Goal: Information Seeking & Learning: Learn about a topic

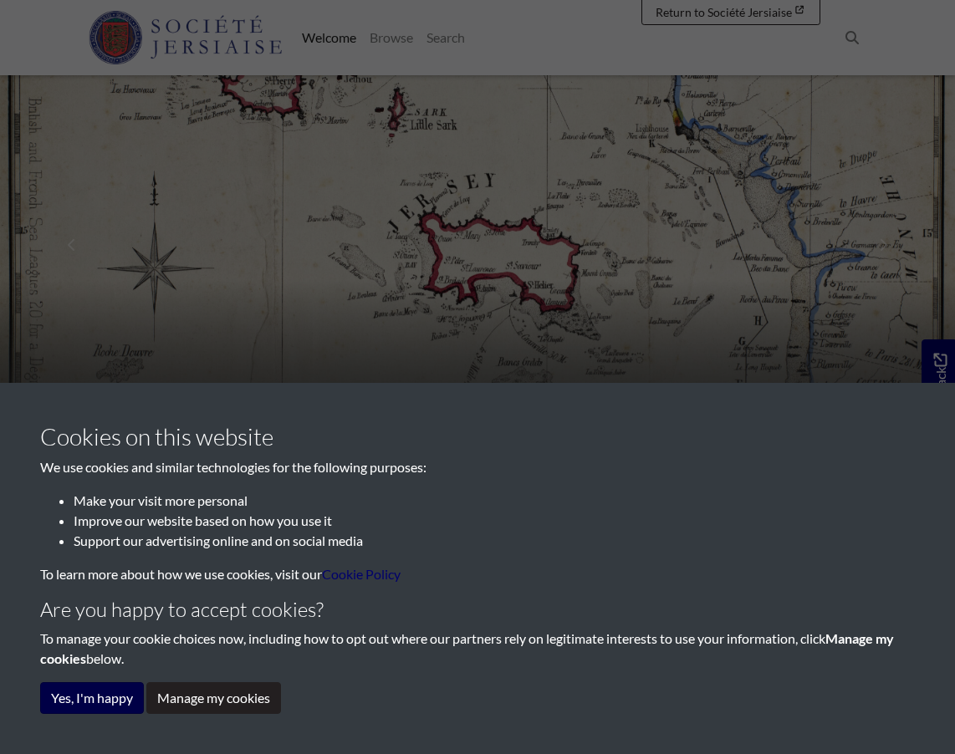
click at [100, 698] on button "Yes, I'm happy" at bounding box center [92, 698] width 104 height 32
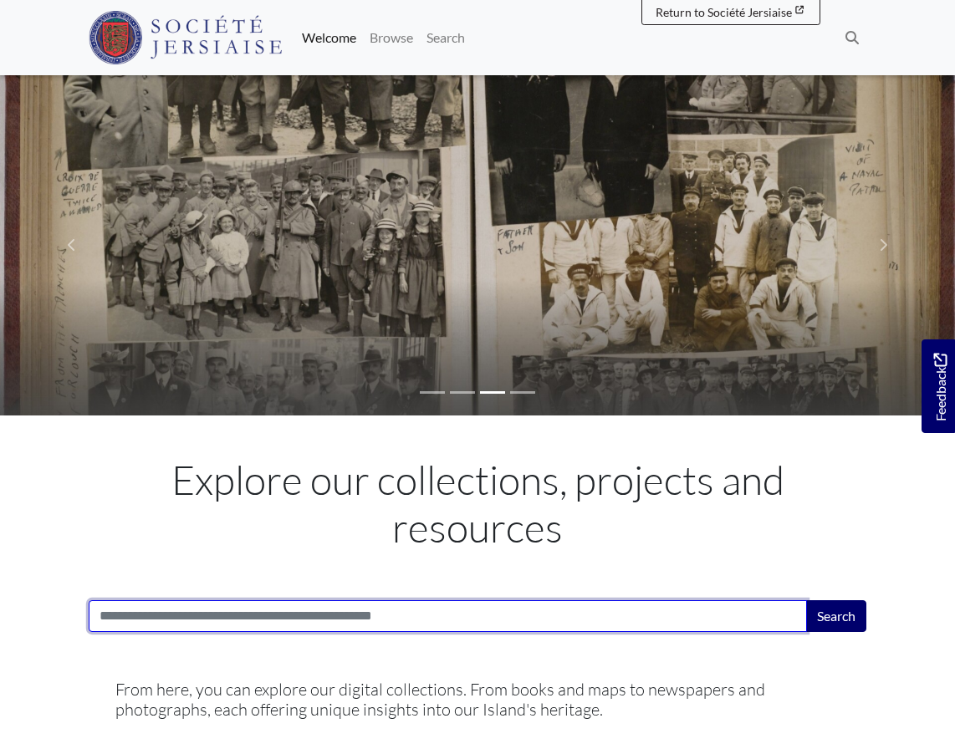
click at [274, 611] on input "Search:" at bounding box center [448, 617] width 718 height 32
type input "****"
click at [836, 614] on button "Search" at bounding box center [836, 617] width 60 height 32
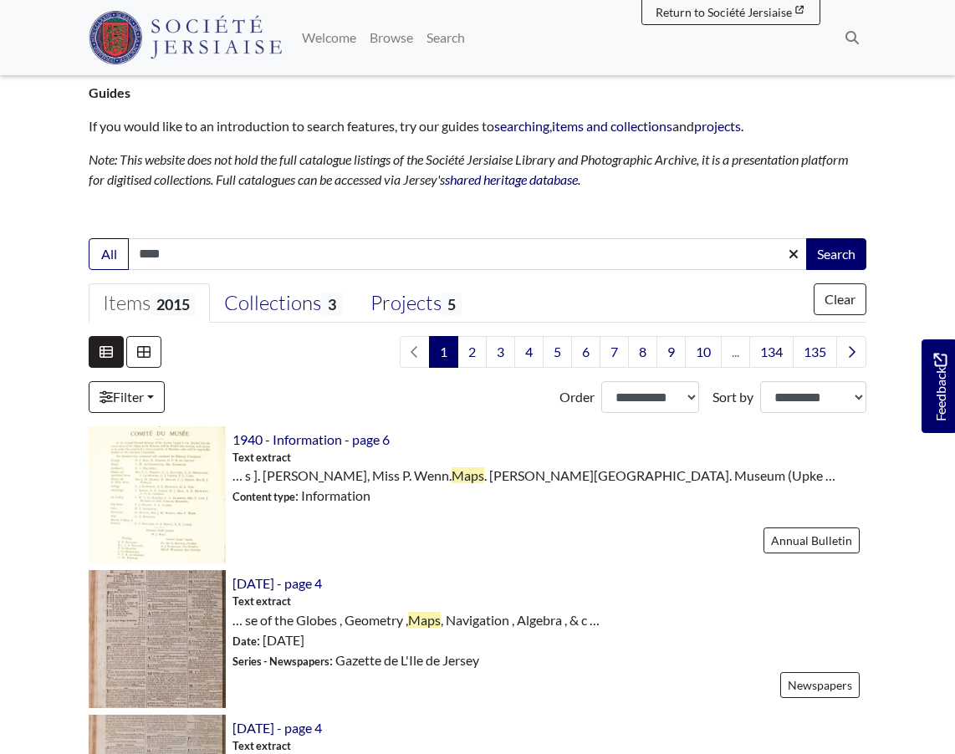
scroll to position [215, 0]
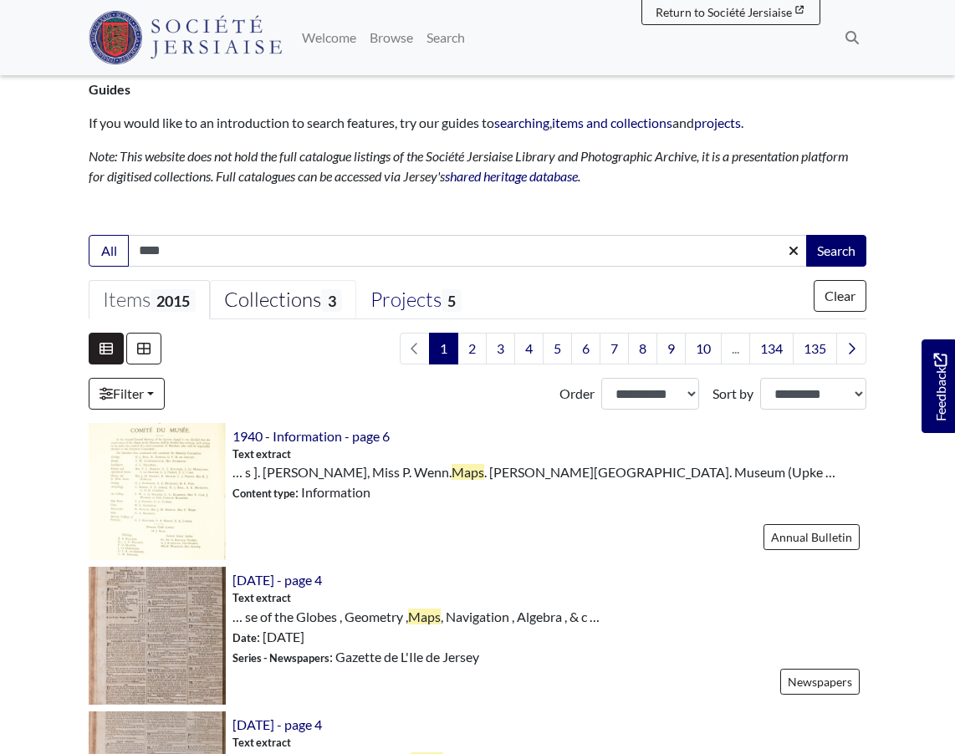
click at [330, 298] on span "3" at bounding box center [331, 300] width 20 height 23
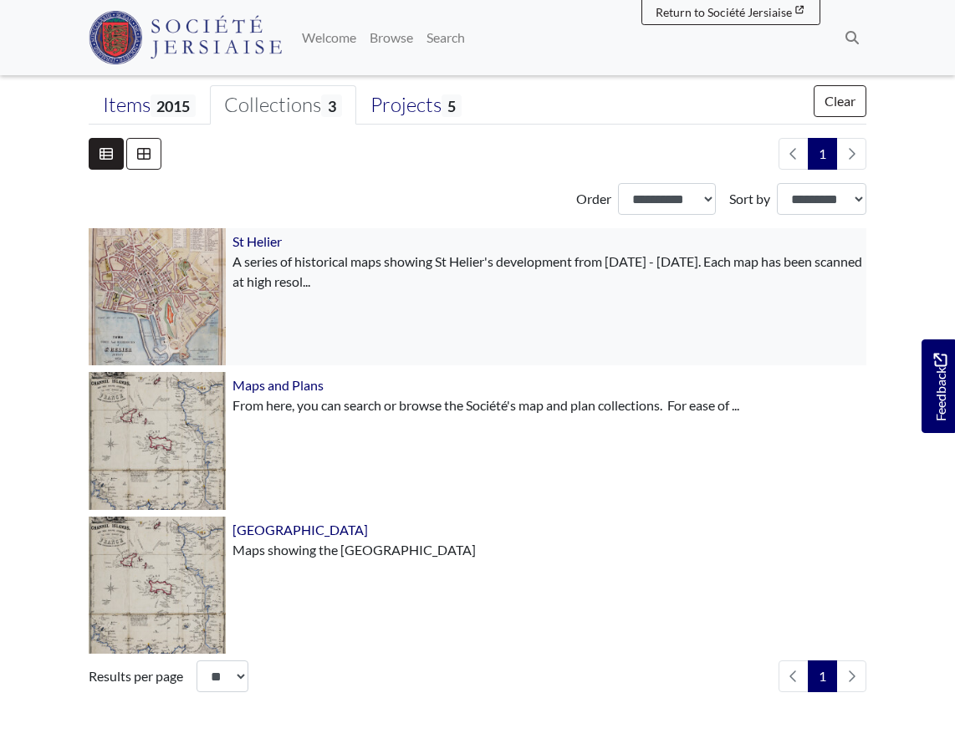
scroll to position [430, 0]
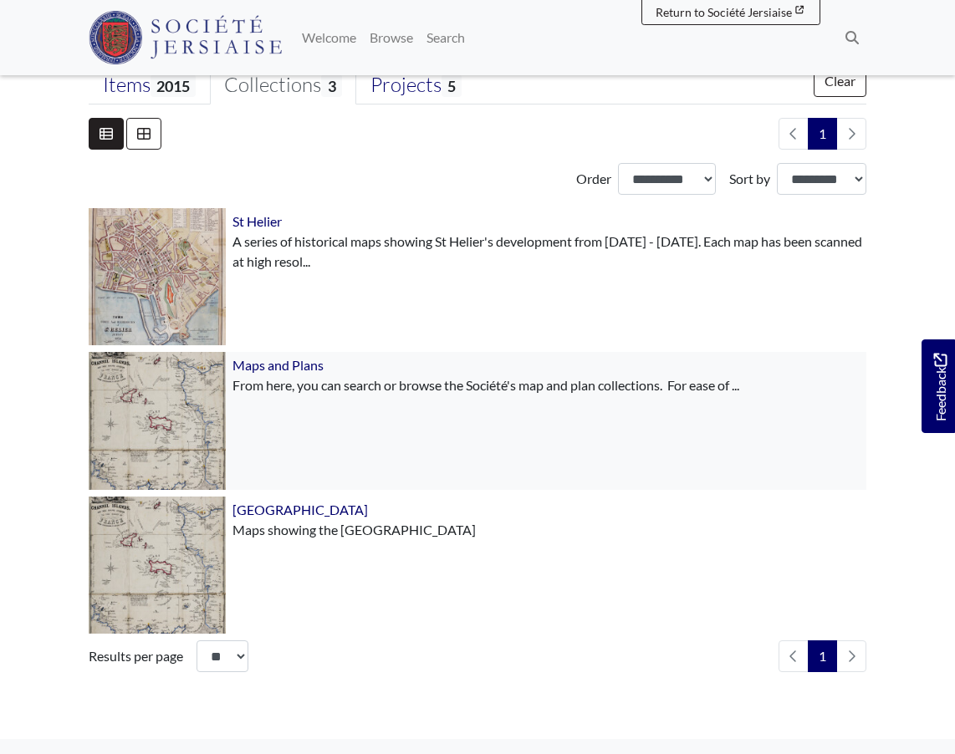
click at [374, 412] on div "Maps and Plans From here, you can search or browse the Société's map and plan c…" at bounding box center [546, 420] width 641 height 137
click at [299, 366] on span "Maps and Plans" at bounding box center [278, 365] width 91 height 16
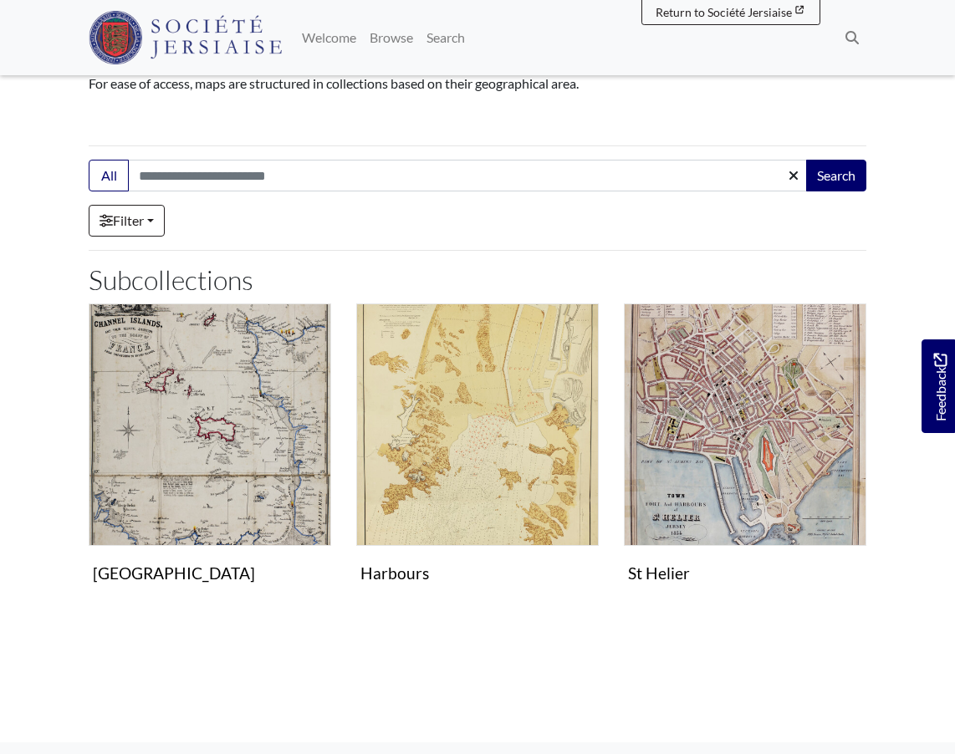
scroll to position [222, 0]
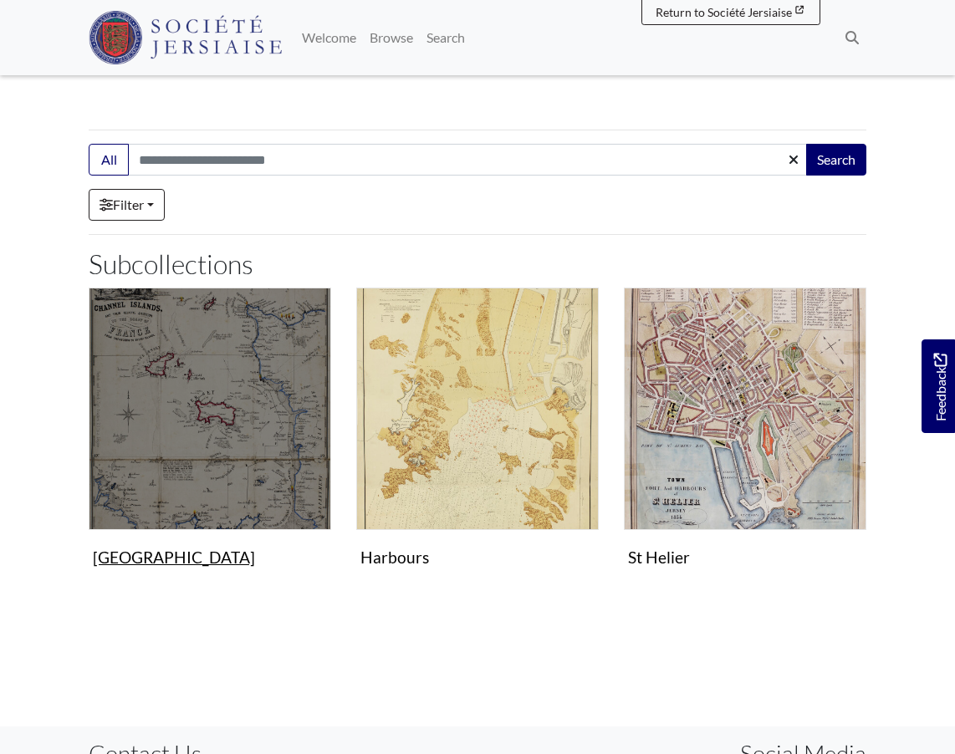
click at [269, 439] on img "Subcollection" at bounding box center [210, 409] width 243 height 243
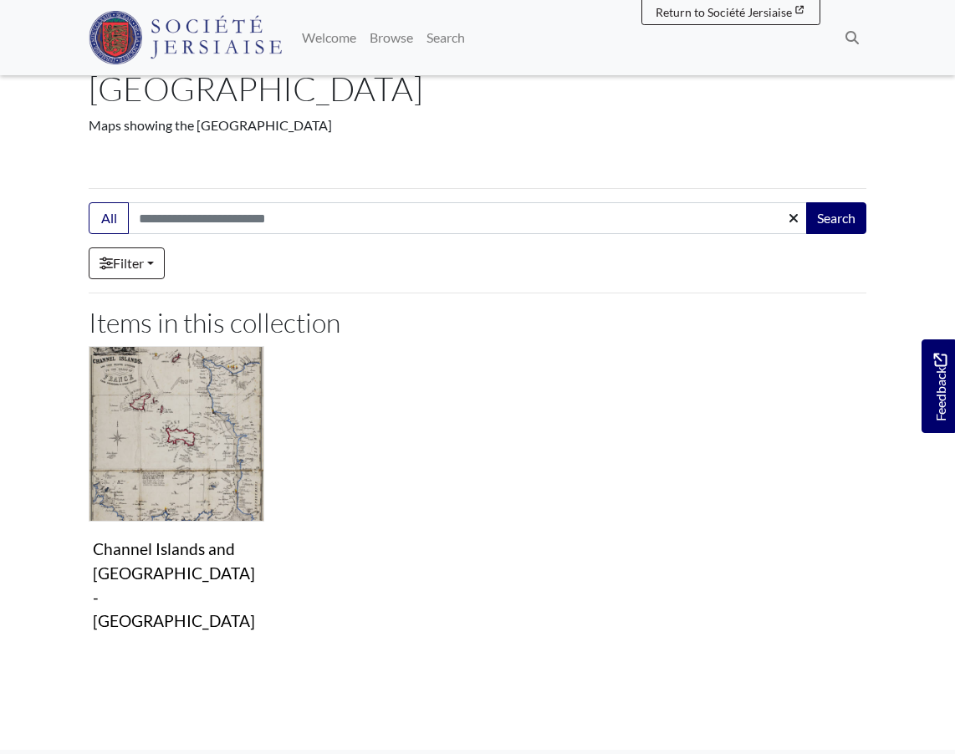
scroll to position [146, 0]
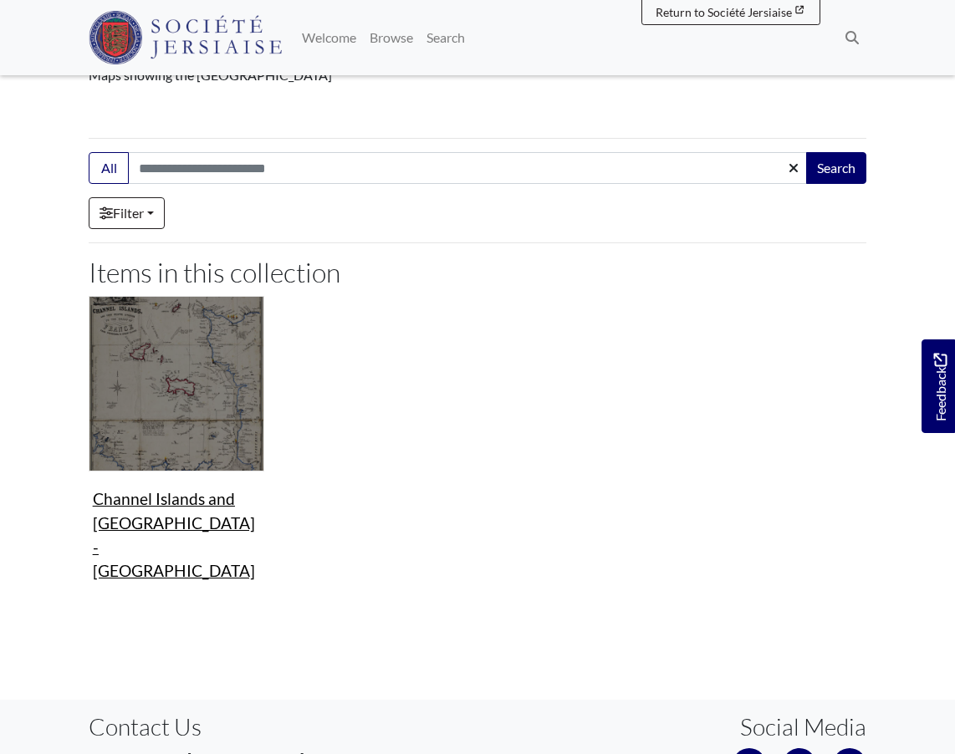
click at [190, 424] on img "Items in this Collection" at bounding box center [177, 384] width 176 height 176
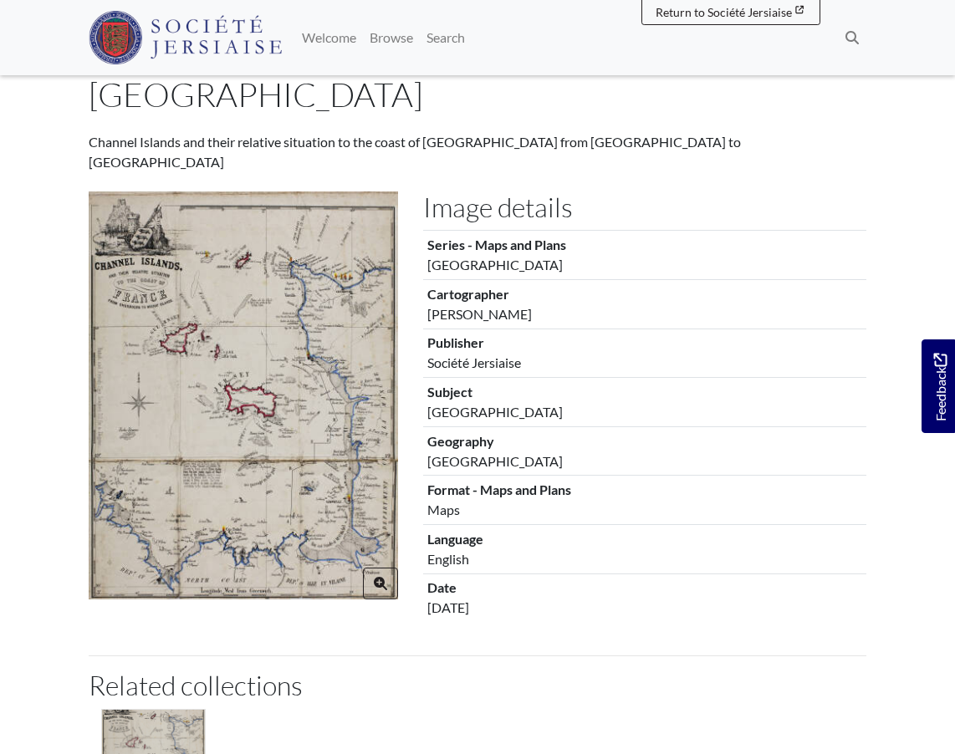
scroll to position [138, 0]
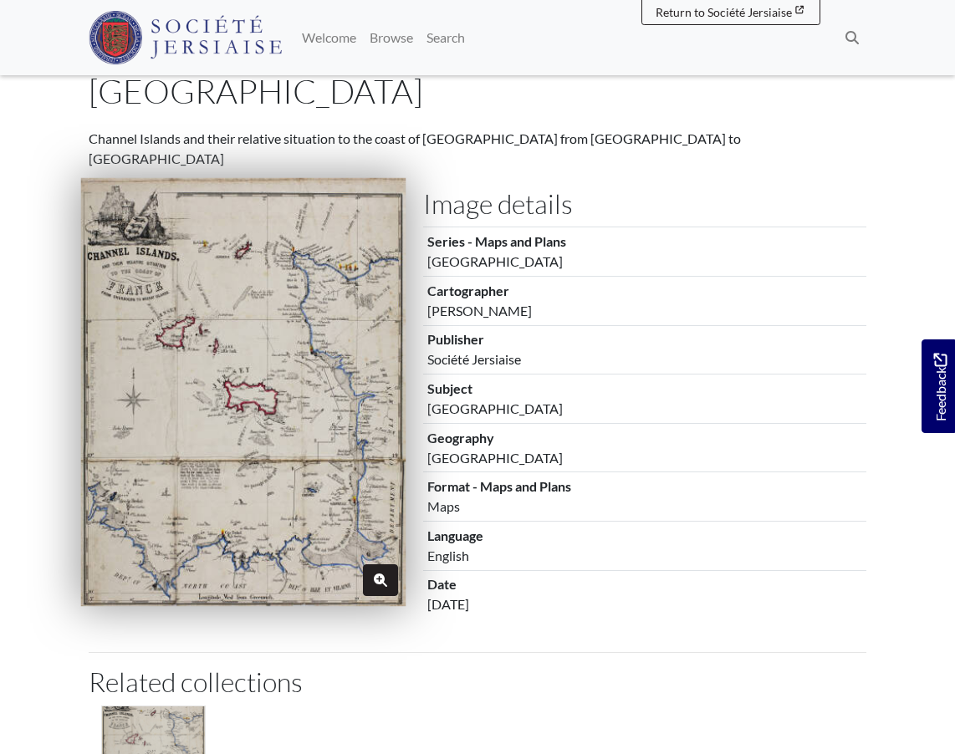
click at [383, 574] on icon "Zoom" at bounding box center [380, 580] width 13 height 13
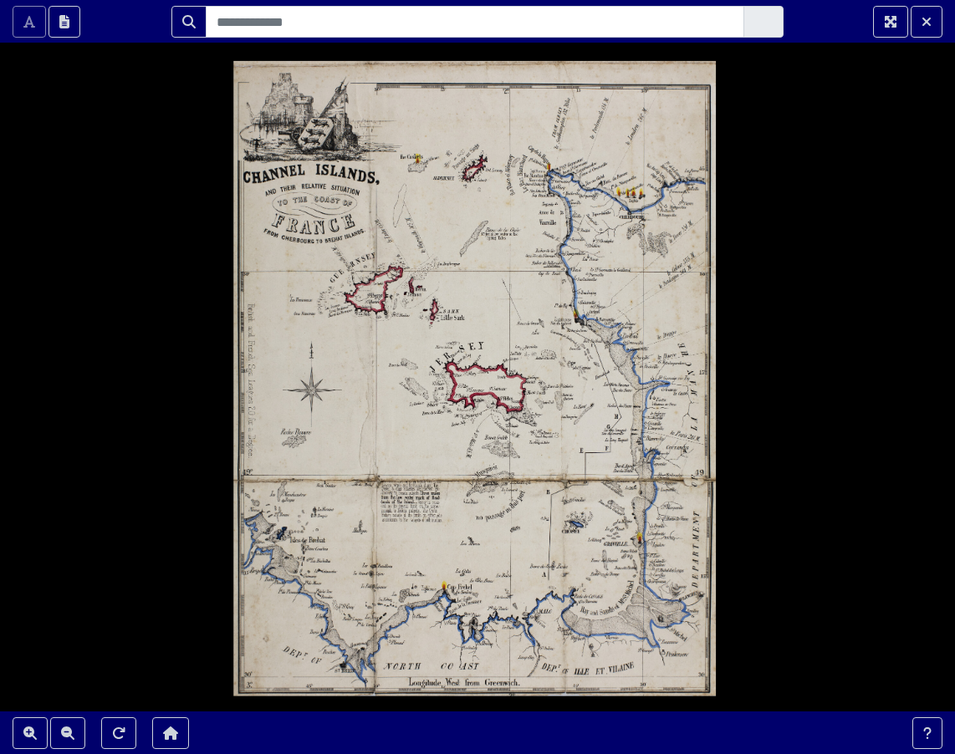
click at [360, 316] on div at bounding box center [477, 377] width 955 height 754
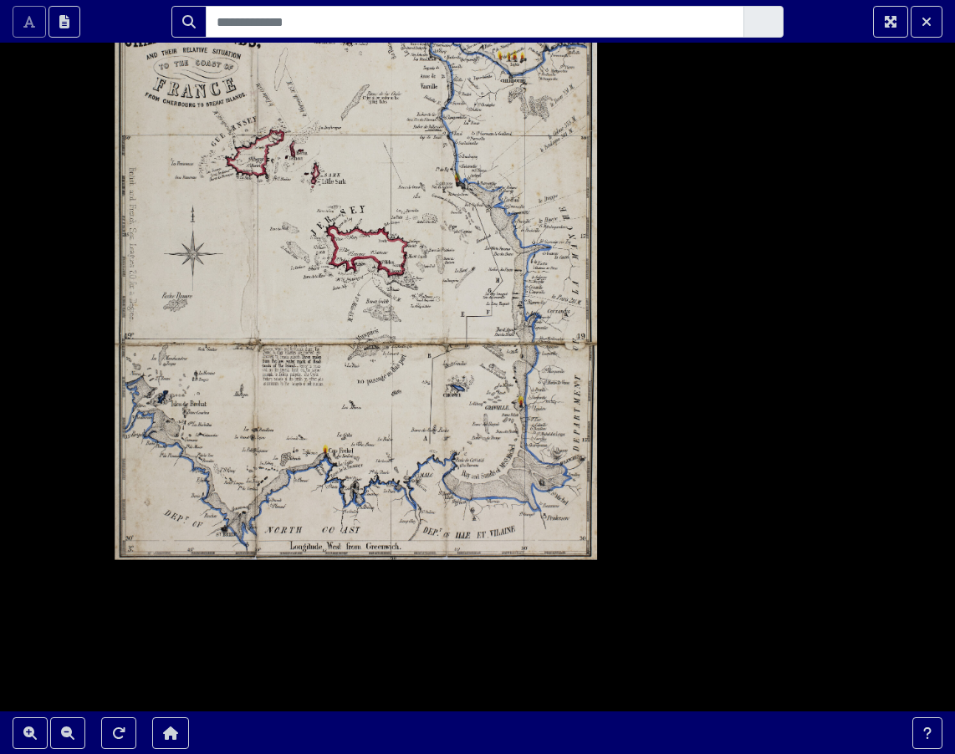
click at [493, 468] on div at bounding box center [477, 377] width 955 height 754
click at [928, 12] on button "Exit Fullscreen" at bounding box center [927, 22] width 32 height 32
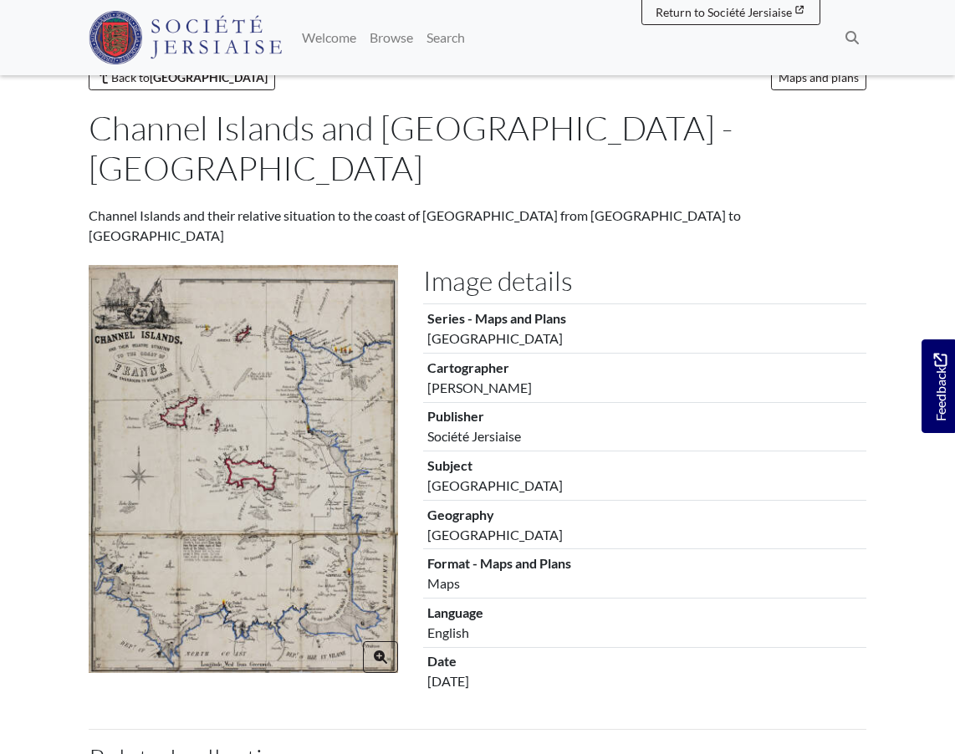
scroll to position [64, 0]
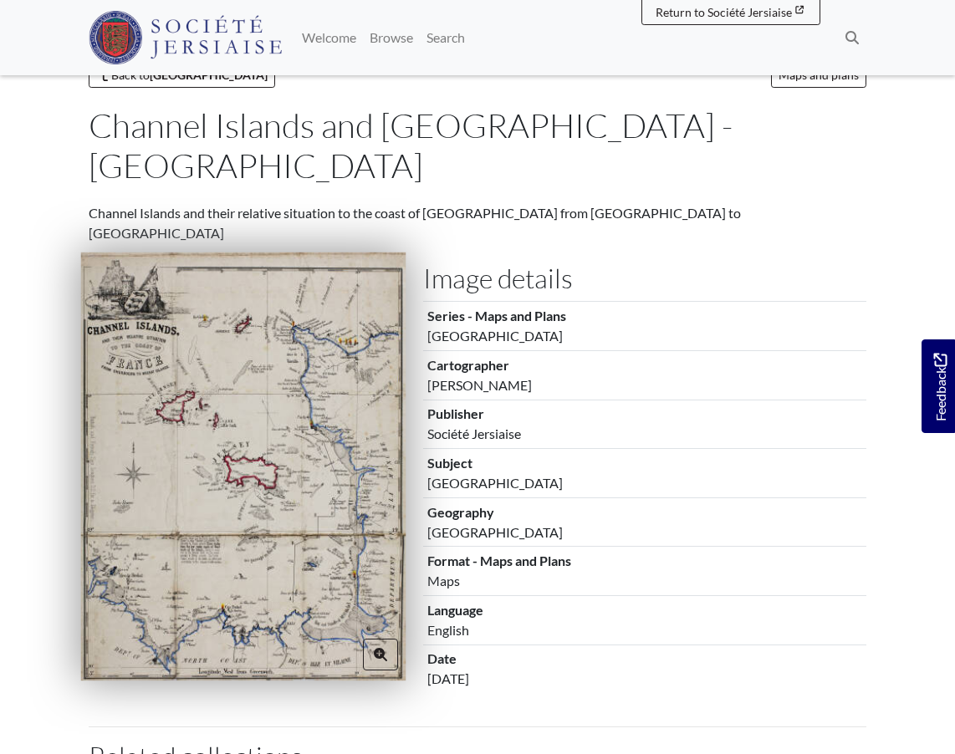
click at [251, 490] on img at bounding box center [243, 467] width 325 height 429
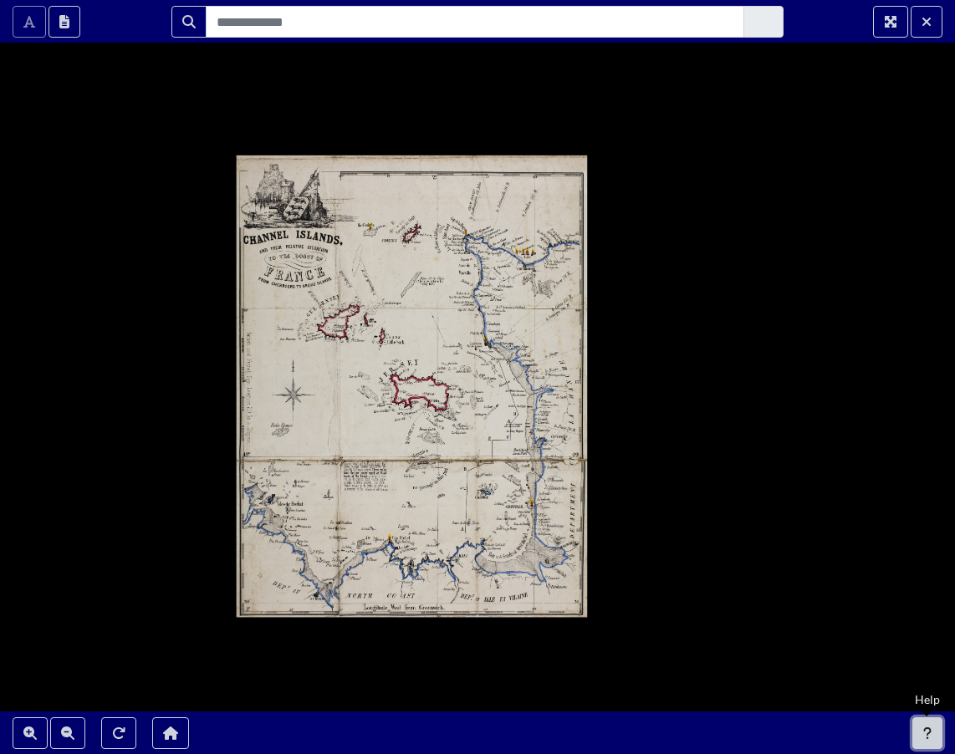
click at [929, 735] on icon "Help" at bounding box center [927, 733] width 8 height 13
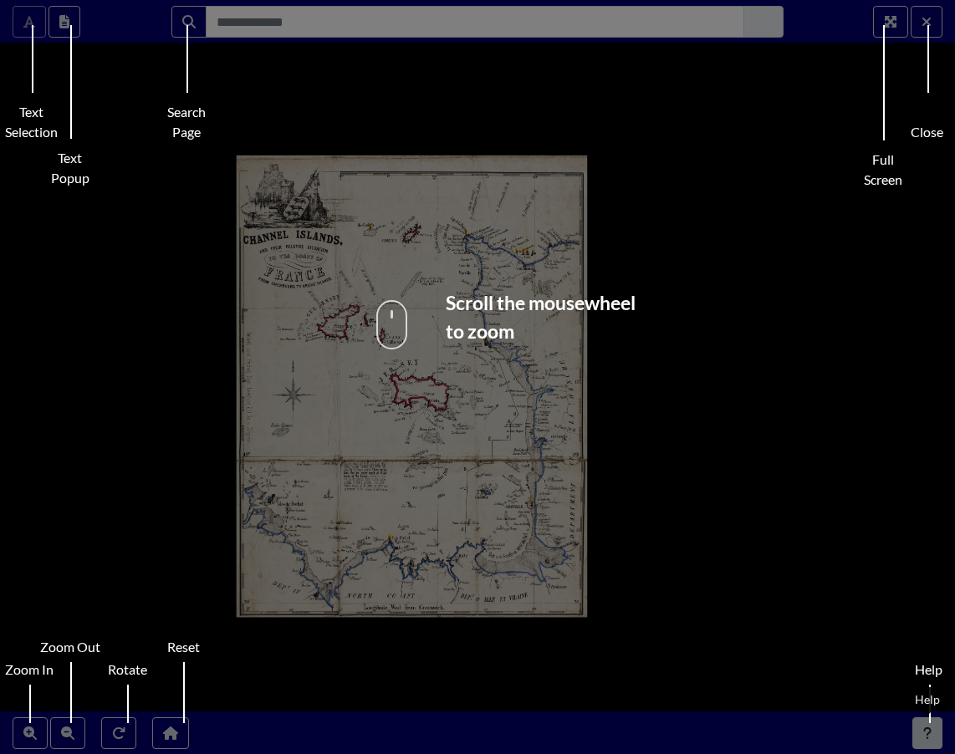
click at [929, 735] on div "Help" at bounding box center [928, 716] width 39 height 113
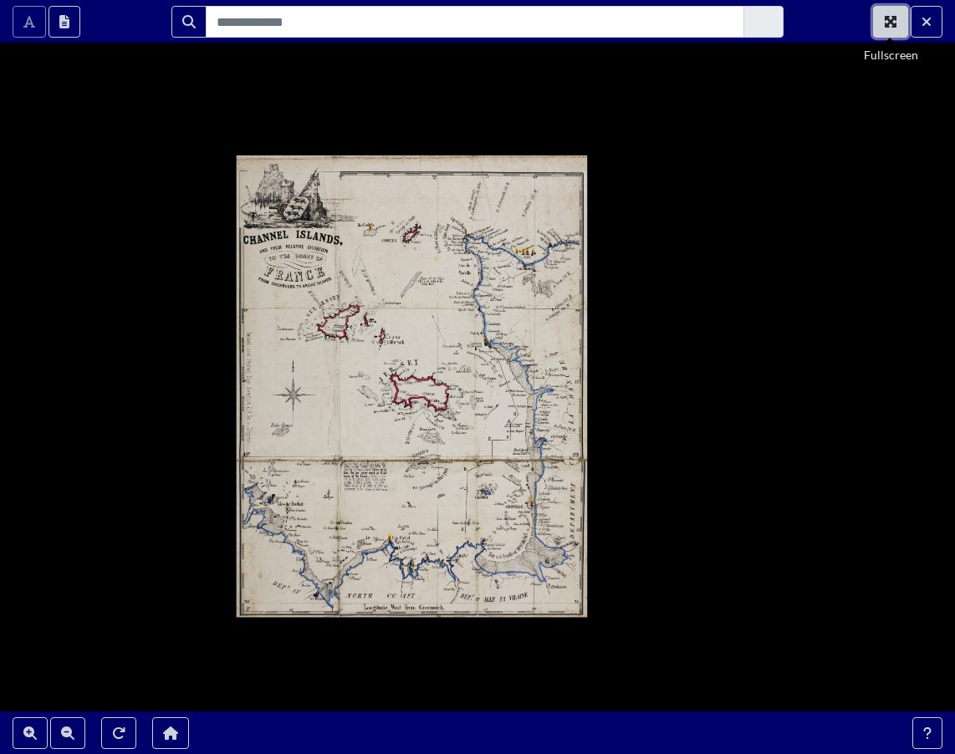
click at [887, 26] on icon "Fullscreen" at bounding box center [891, 22] width 12 height 12
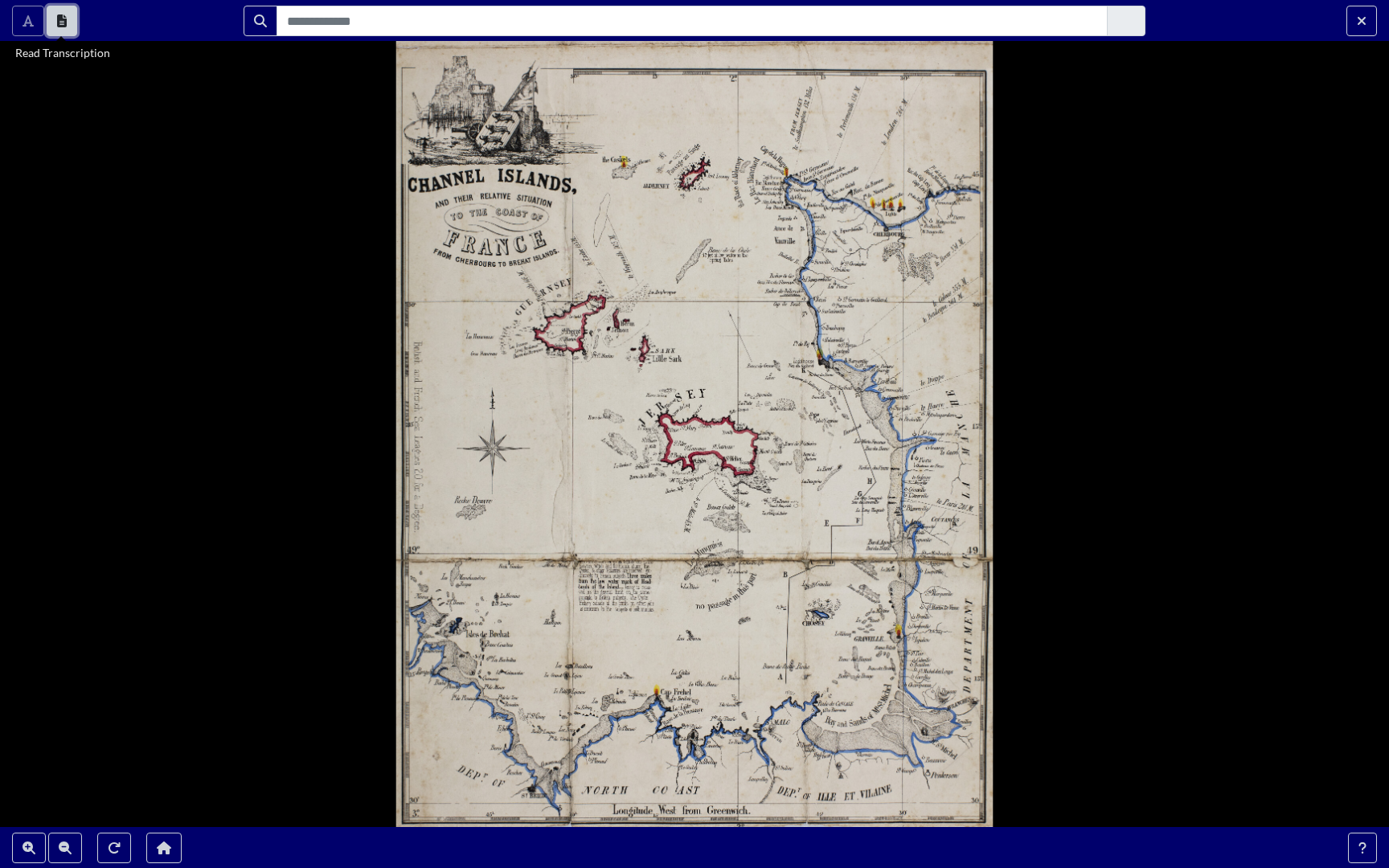
click at [64, 24] on icon "Read Transcription" at bounding box center [62, 20] width 10 height 12
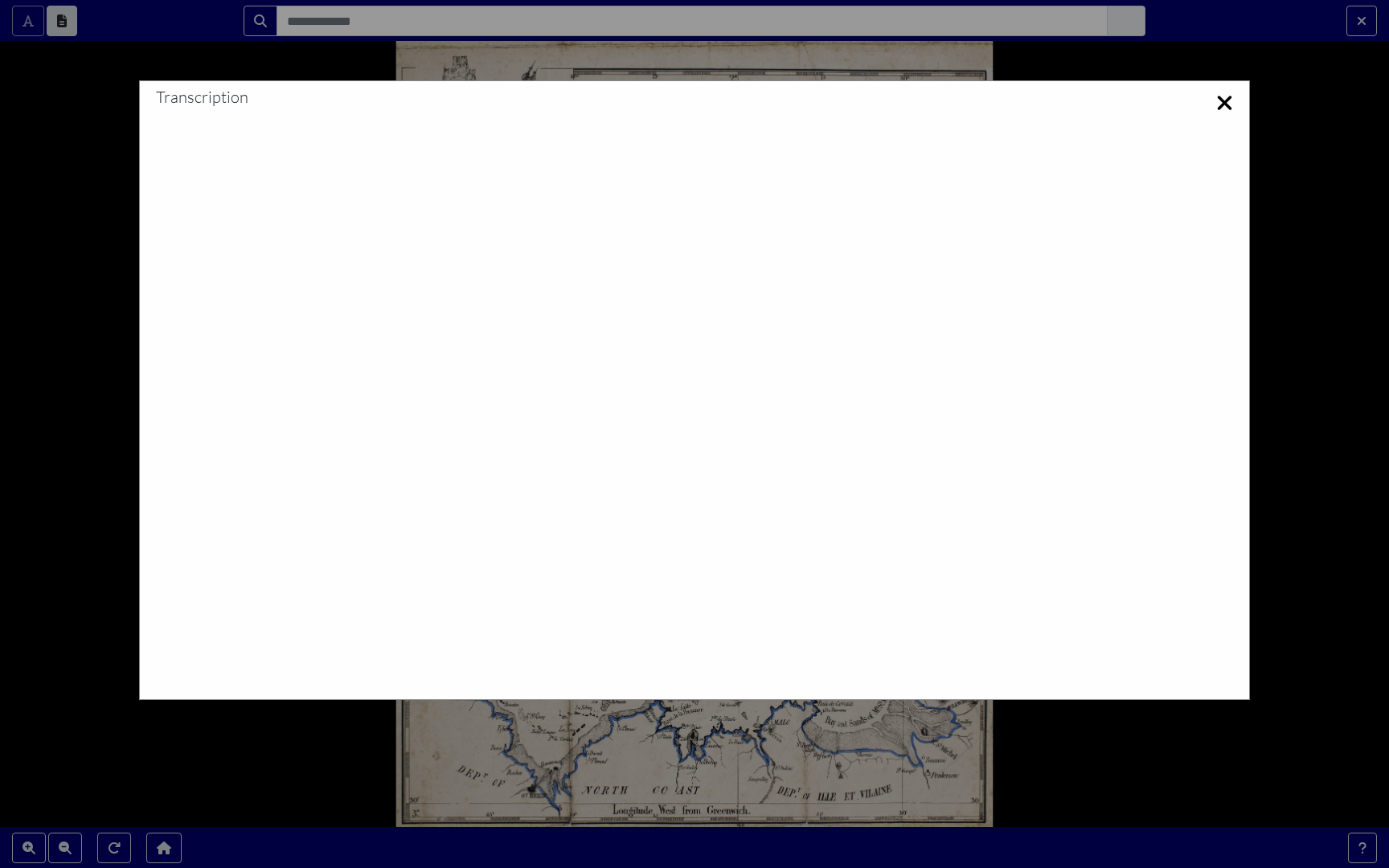
click at [917, 101] on icon at bounding box center [1225, 103] width 14 height 14
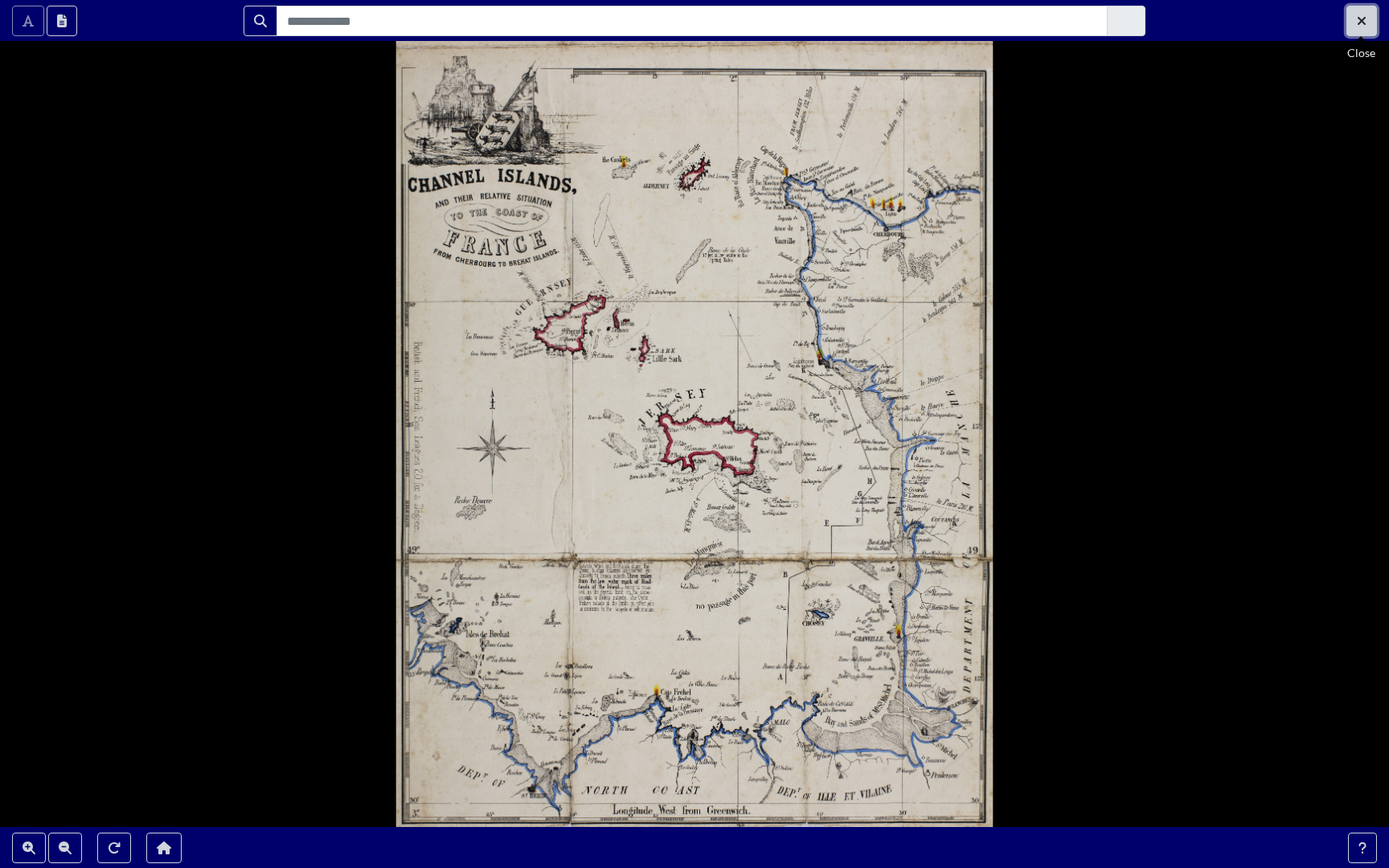
click at [917, 17] on button "Exit Fullscreen" at bounding box center [1362, 21] width 31 height 31
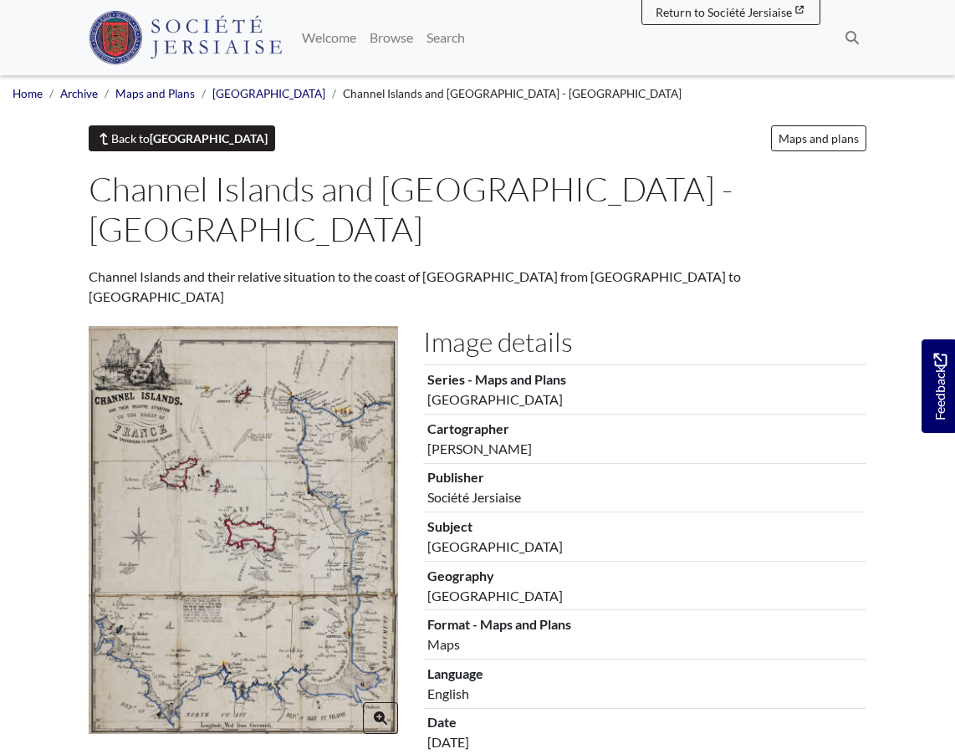
click at [144, 139] on link "Back to Channel Islands" at bounding box center [182, 138] width 187 height 26
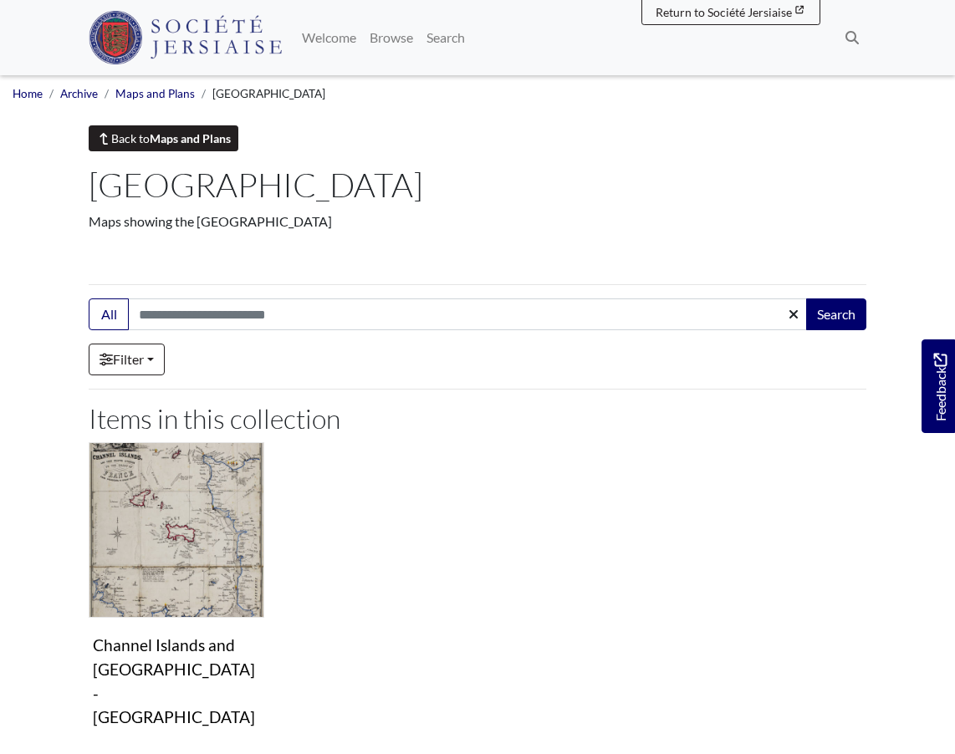
click at [159, 139] on strong "Maps and Plans" at bounding box center [190, 138] width 81 height 14
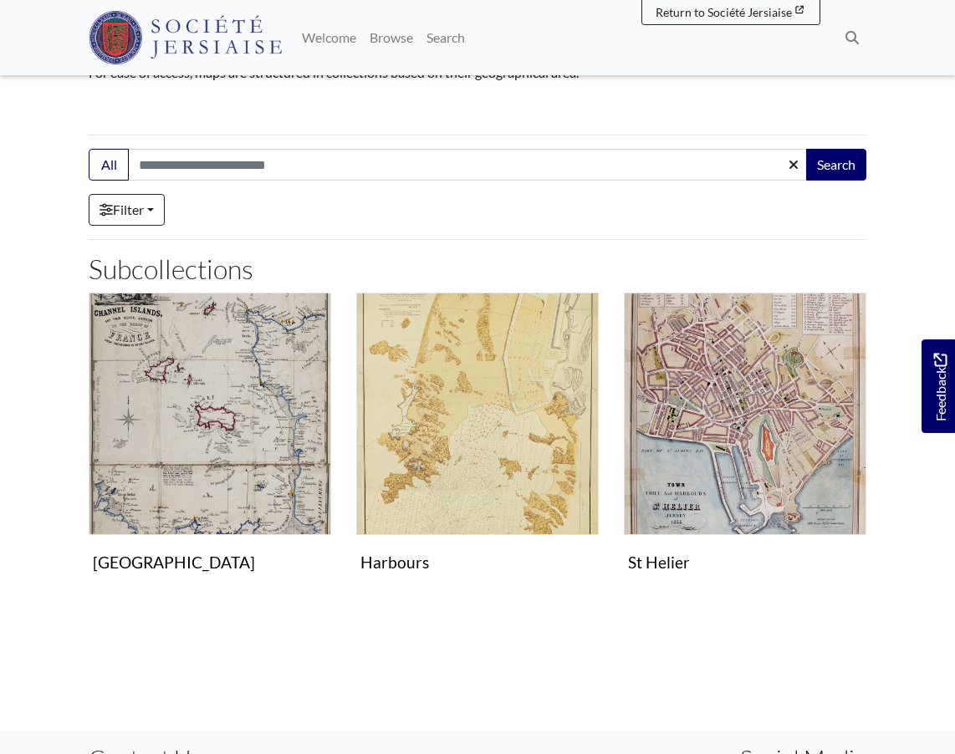
scroll to position [233, 0]
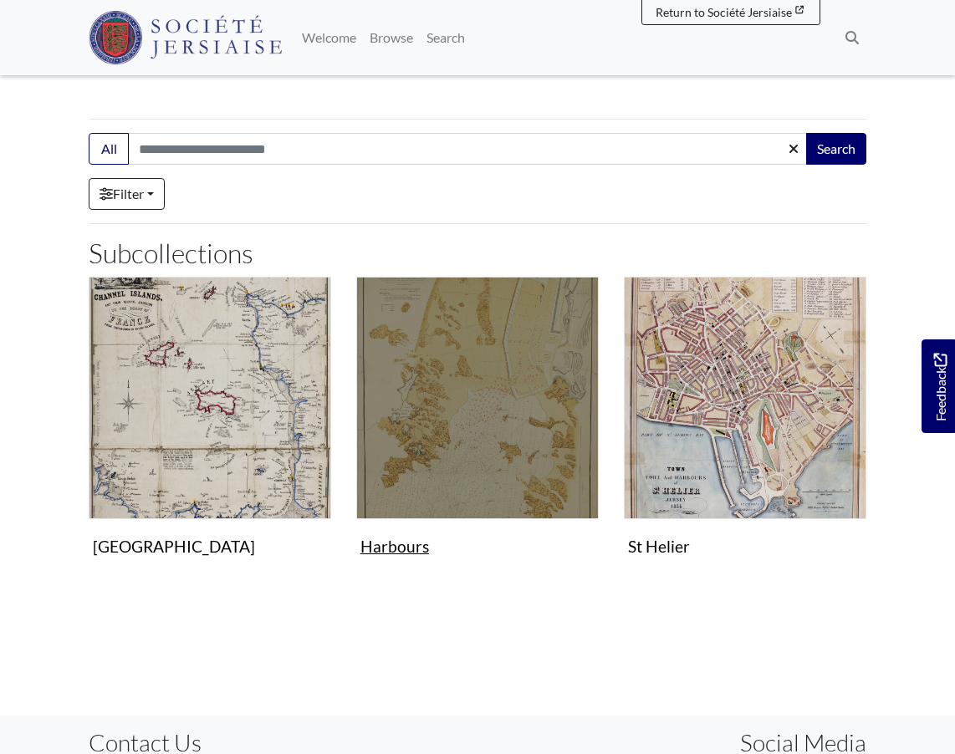
click at [502, 463] on img "Subcollection" at bounding box center [477, 398] width 243 height 243
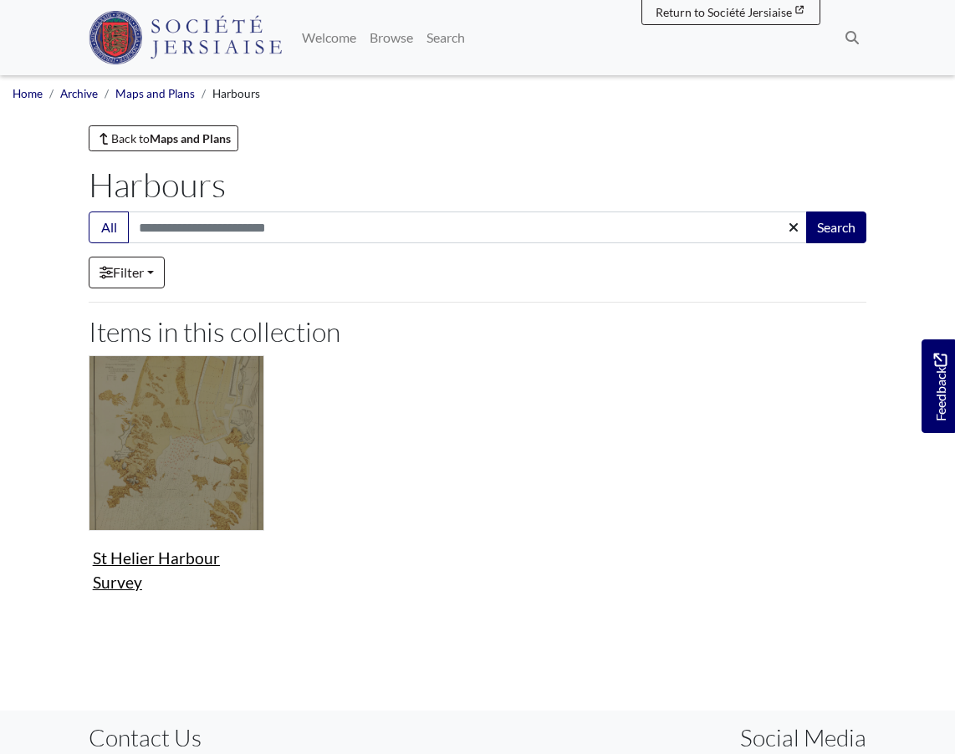
click at [164, 437] on img "Items in this Collection" at bounding box center [177, 443] width 176 height 176
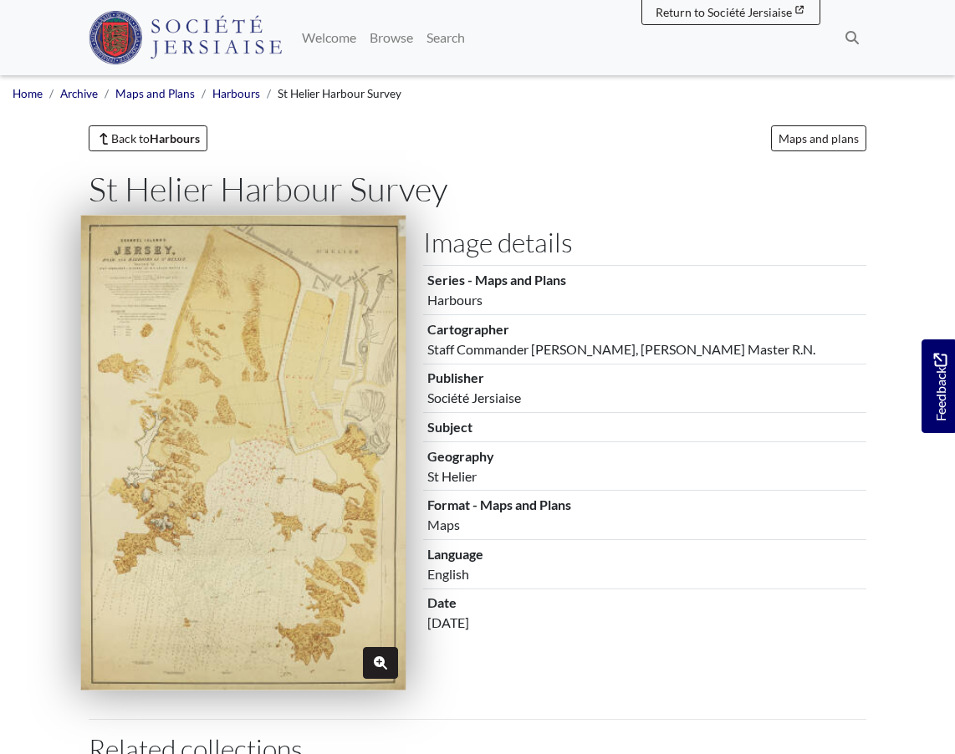
click at [380, 663] on icon "Zoom" at bounding box center [380, 663] width 13 height 13
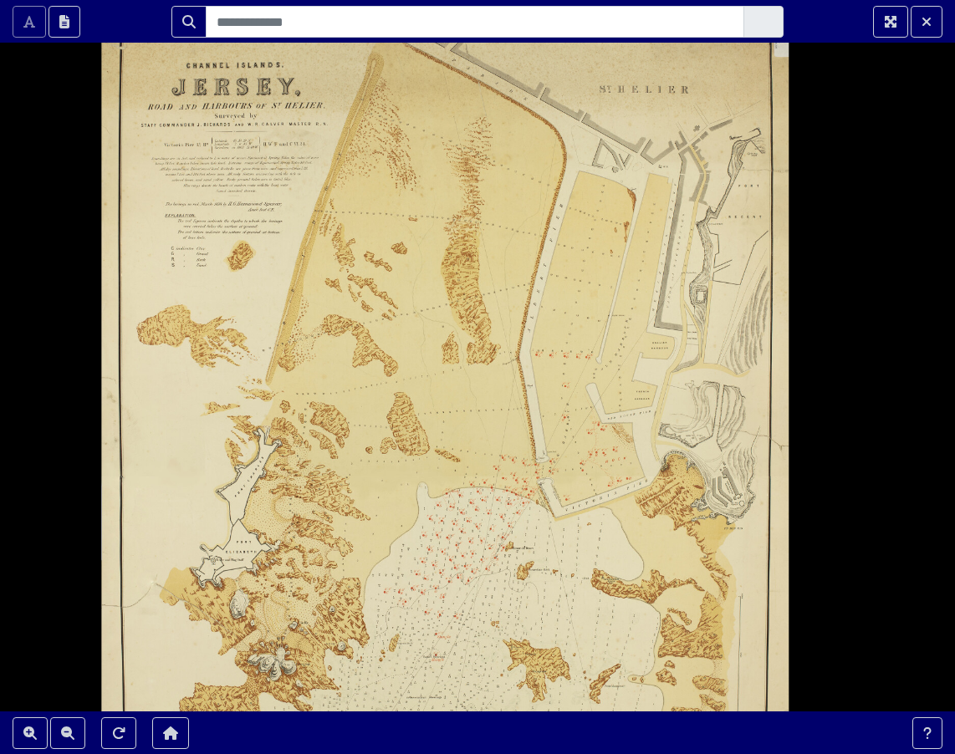
drag, startPoint x: 534, startPoint y: 362, endPoint x: 538, endPoint y: 506, distance: 143.9
click at [538, 506] on div at bounding box center [477, 377] width 955 height 754
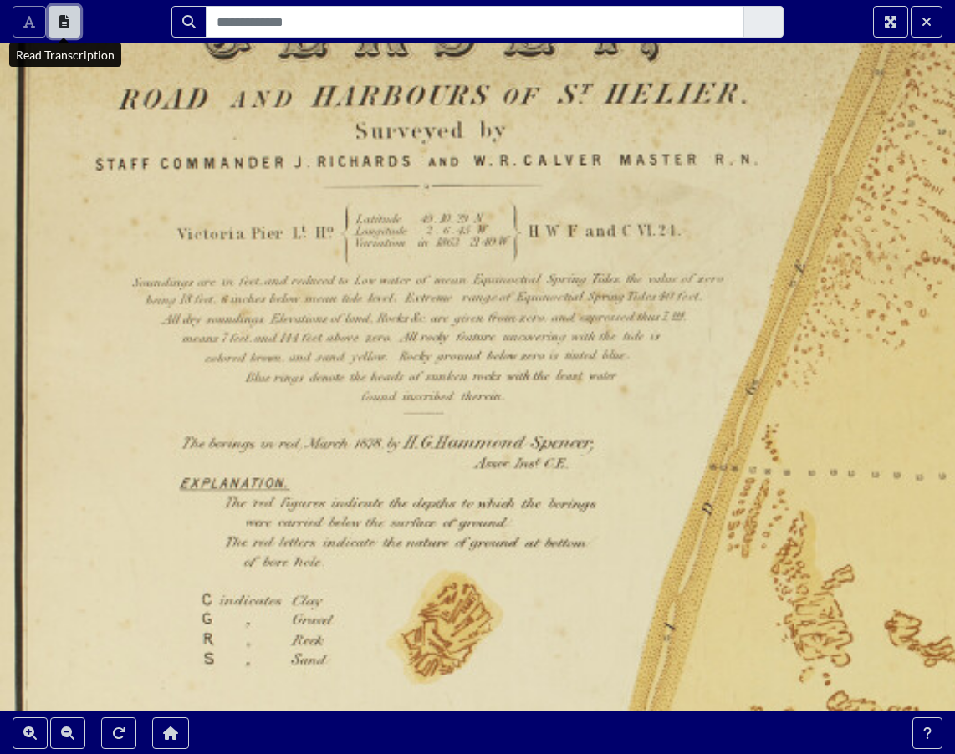
click at [53, 13] on button "Read Transcription" at bounding box center [65, 22] width 32 height 32
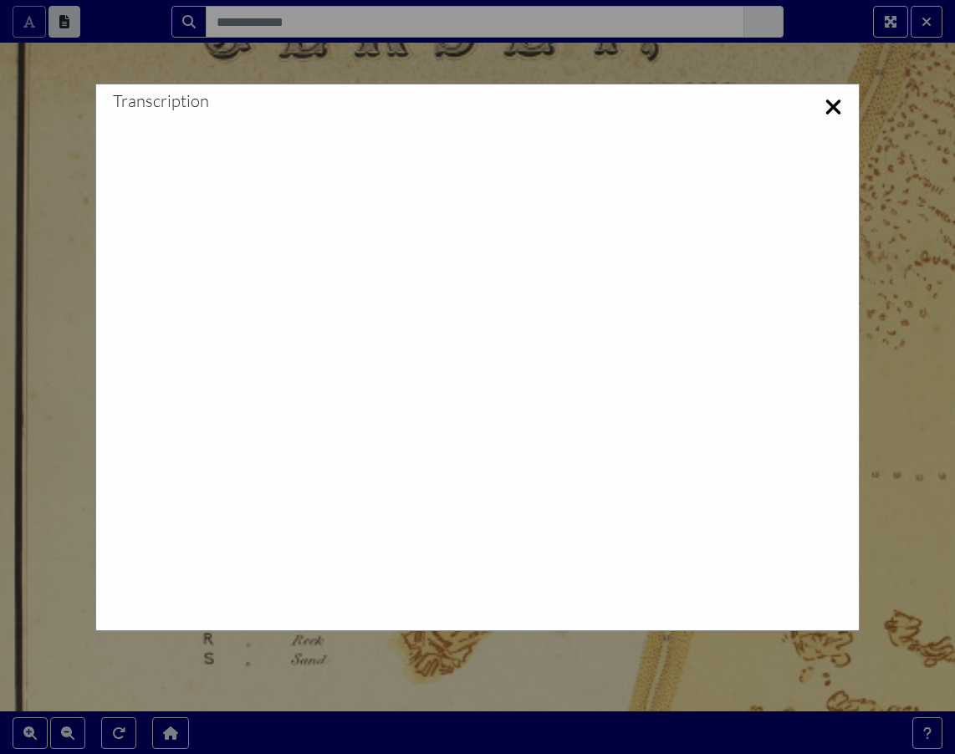
click at [825, 109] on icon at bounding box center [834, 106] width 18 height 23
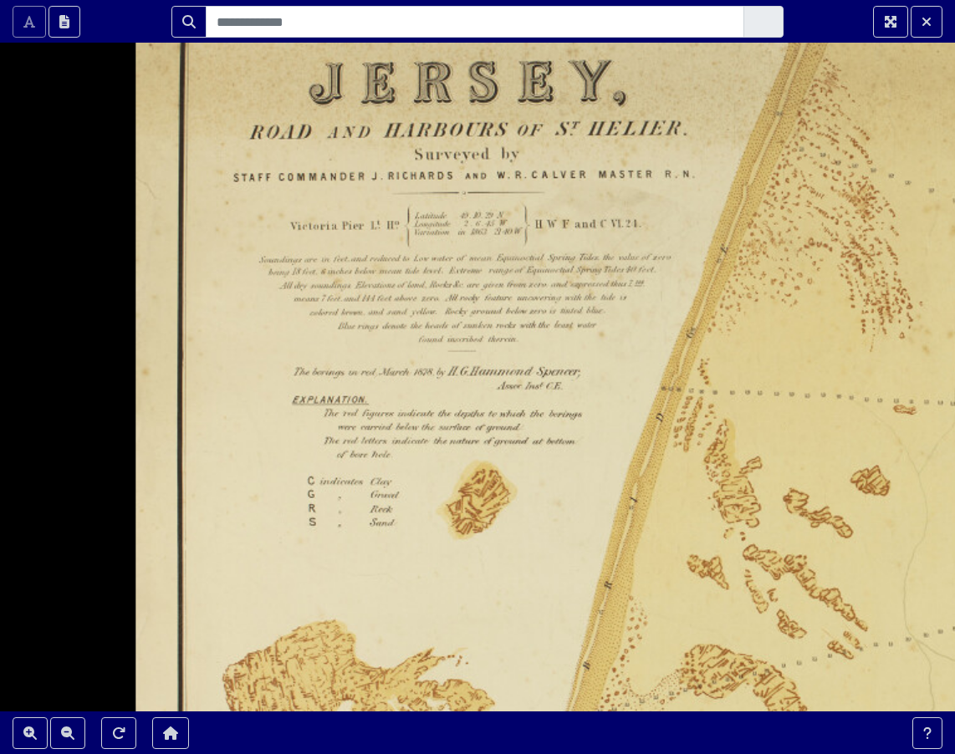
drag, startPoint x: 594, startPoint y: 207, endPoint x: 216, endPoint y: 125, distance: 386.8
click at [216, 125] on div at bounding box center [477, 377] width 955 height 754
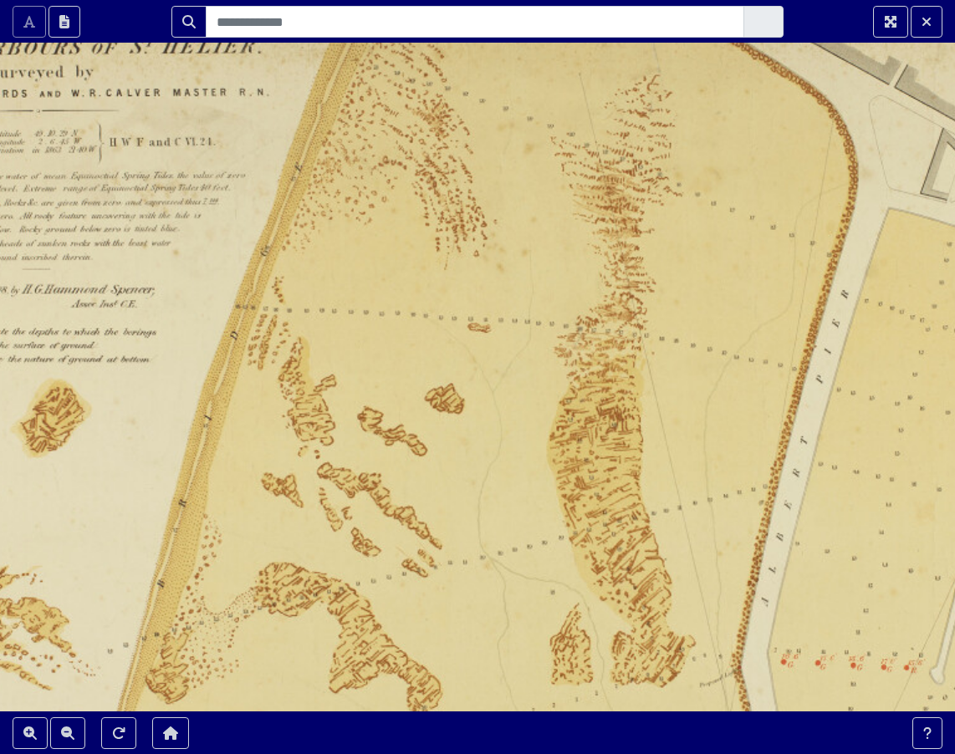
drag, startPoint x: 534, startPoint y: 426, endPoint x: 242, endPoint y: 314, distance: 312.4
click at [242, 316] on div at bounding box center [477, 377] width 955 height 754
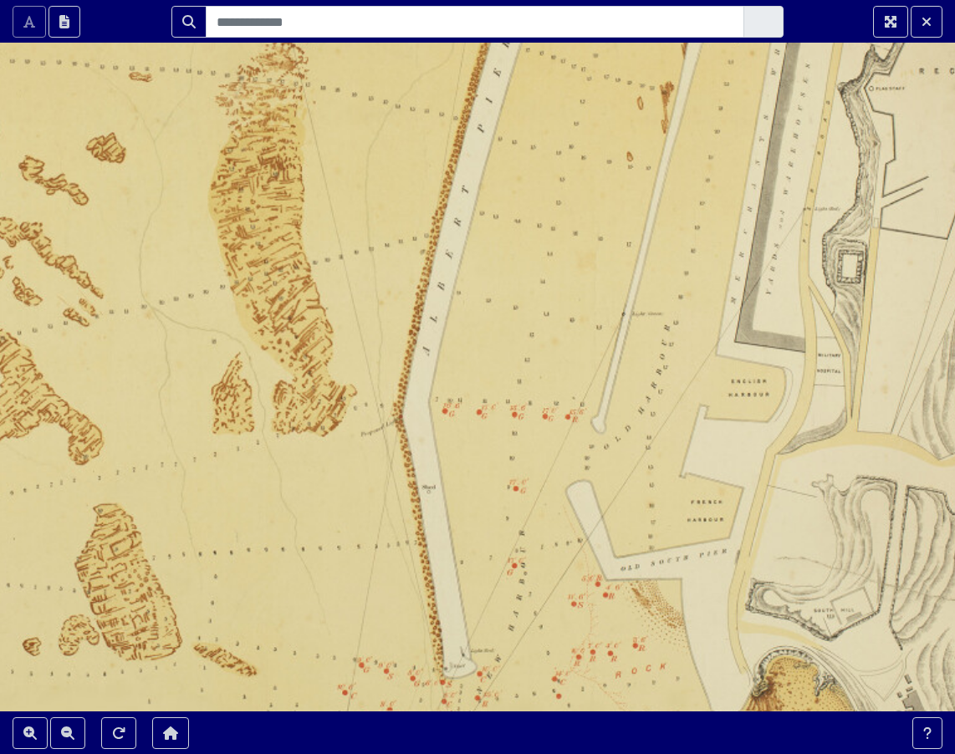
drag, startPoint x: 550, startPoint y: 528, endPoint x: 441, endPoint y: 349, distance: 209.9
click at [441, 349] on div at bounding box center [477, 377] width 955 height 754
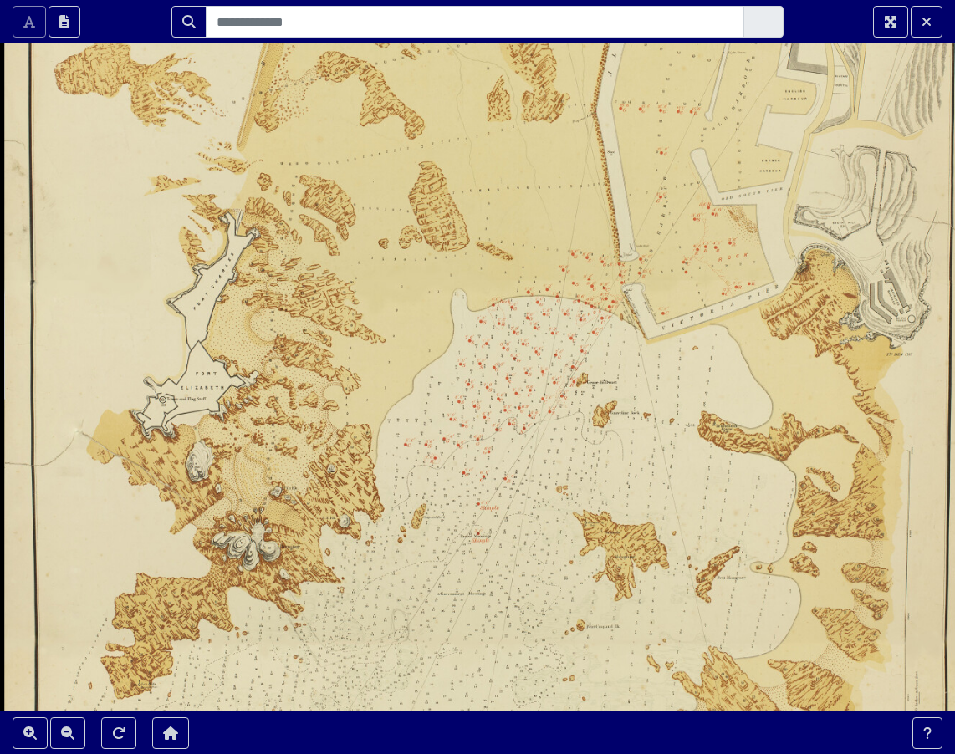
drag, startPoint x: 507, startPoint y: 550, endPoint x: 677, endPoint y: 268, distance: 329.8
click at [677, 268] on div at bounding box center [477, 377] width 955 height 754
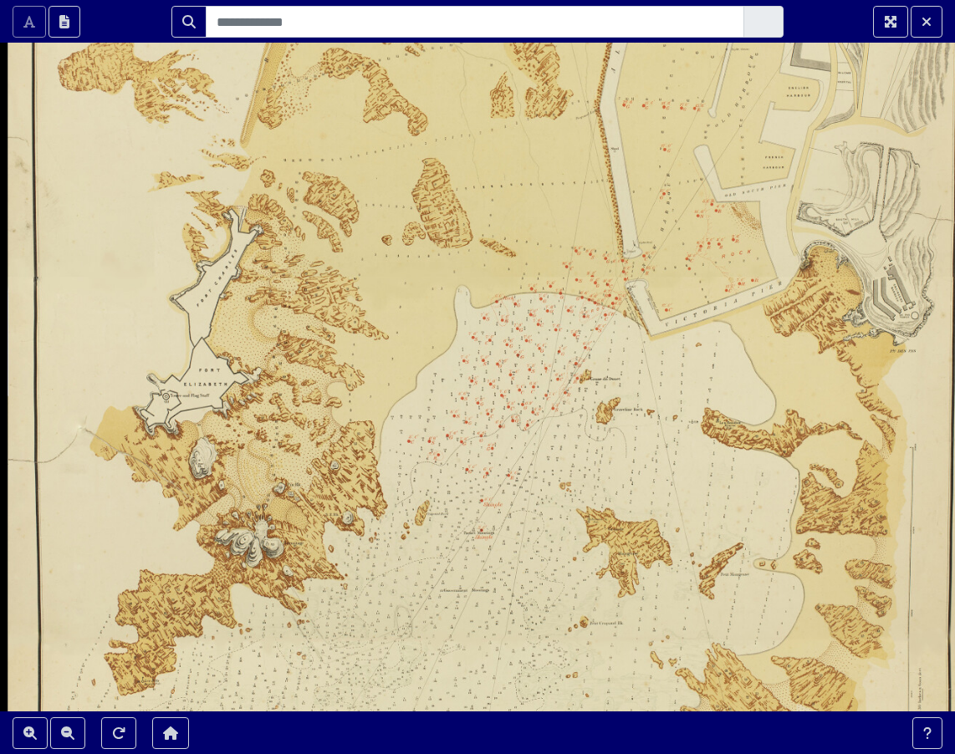
click at [943, 20] on div at bounding box center [875, 22] width 159 height 32
click at [923, 20] on icon "Exit Fullscreen" at bounding box center [927, 21] width 10 height 13
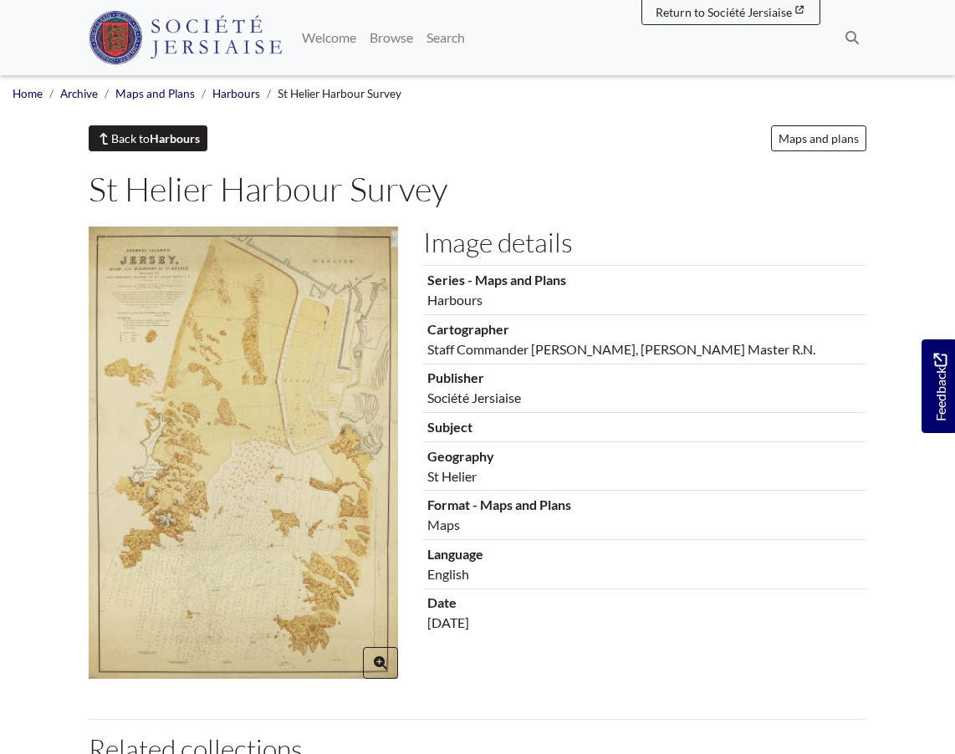
click at [132, 141] on link "Back to Harbours" at bounding box center [148, 138] width 119 height 26
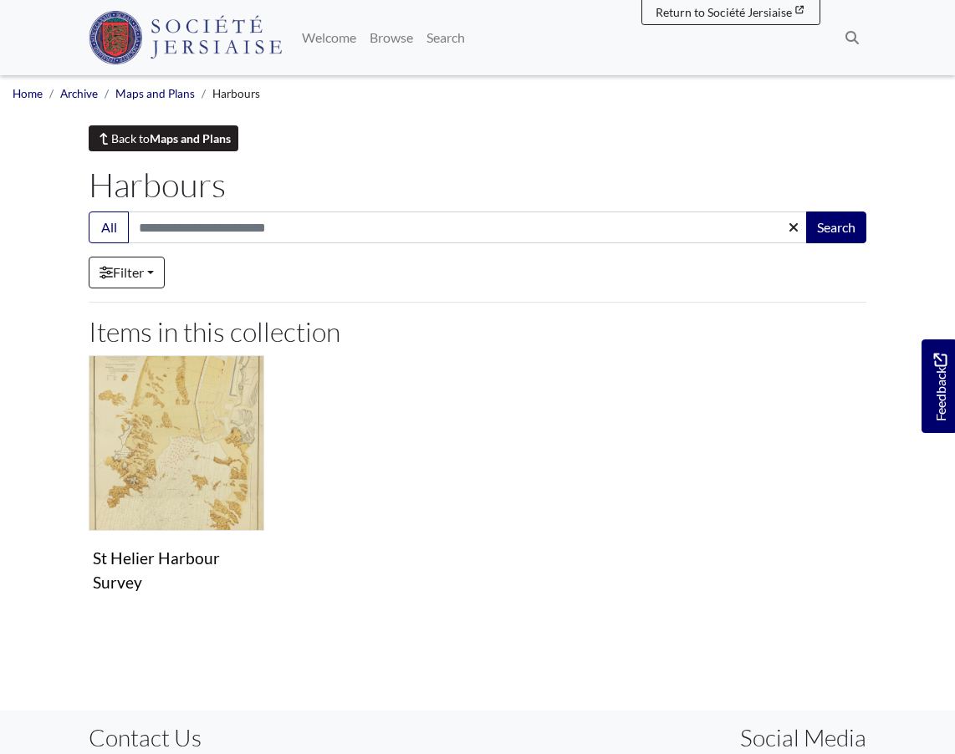
click at [154, 140] on strong "Maps and Plans" at bounding box center [190, 138] width 81 height 14
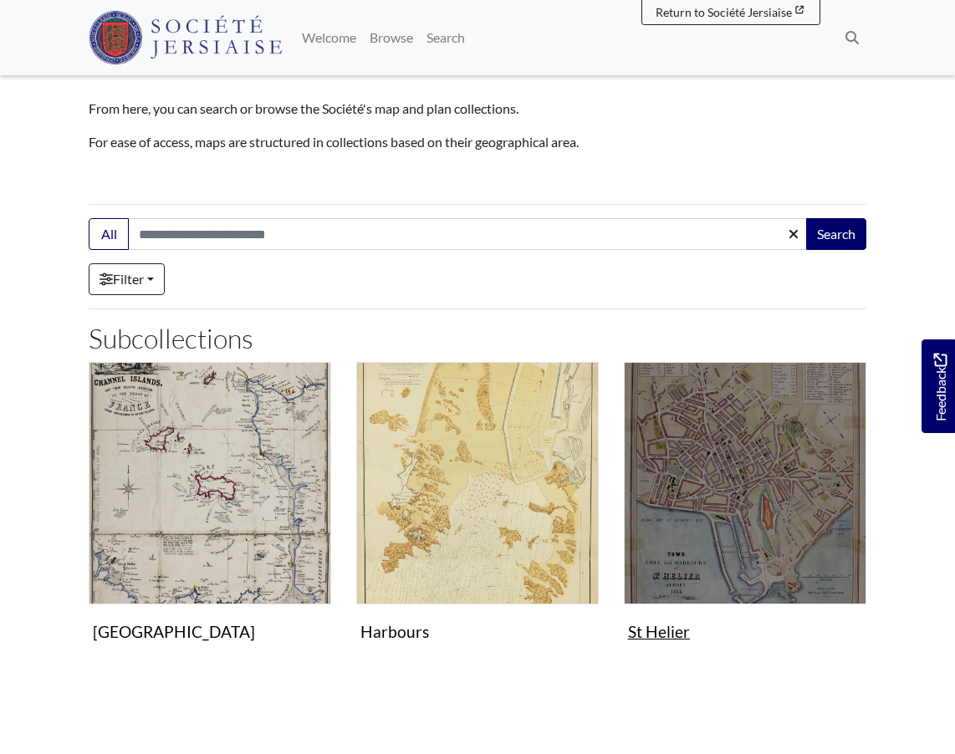
scroll to position [163, 0]
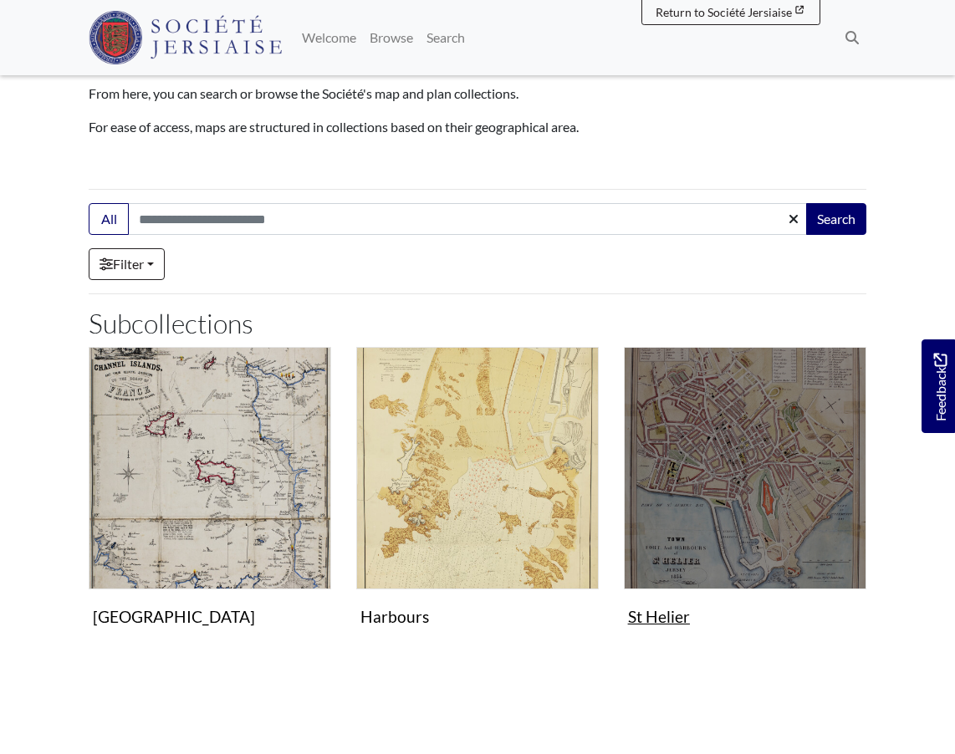
click at [713, 510] on img "Subcollection" at bounding box center [745, 468] width 243 height 243
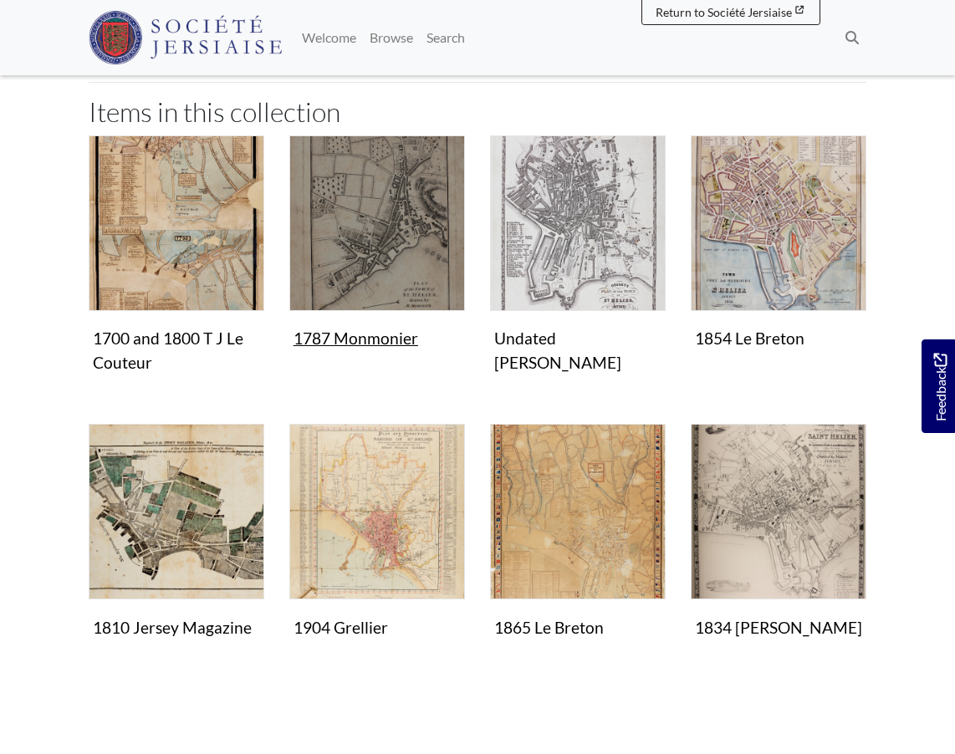
scroll to position [329, 0]
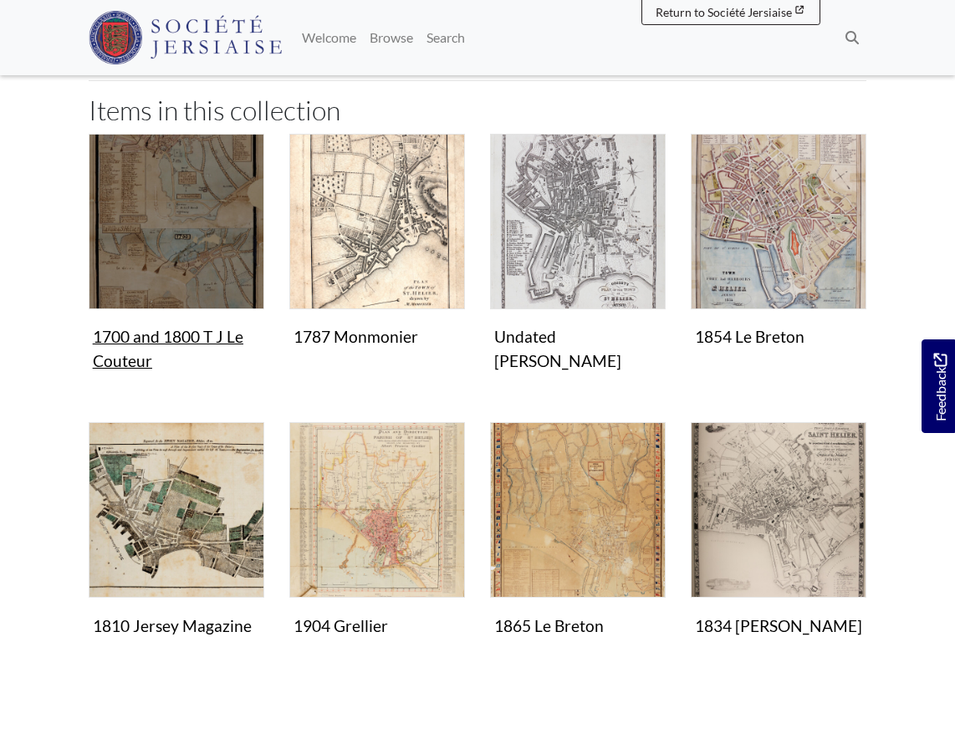
click at [202, 261] on img "Items in this Collection" at bounding box center [177, 222] width 176 height 176
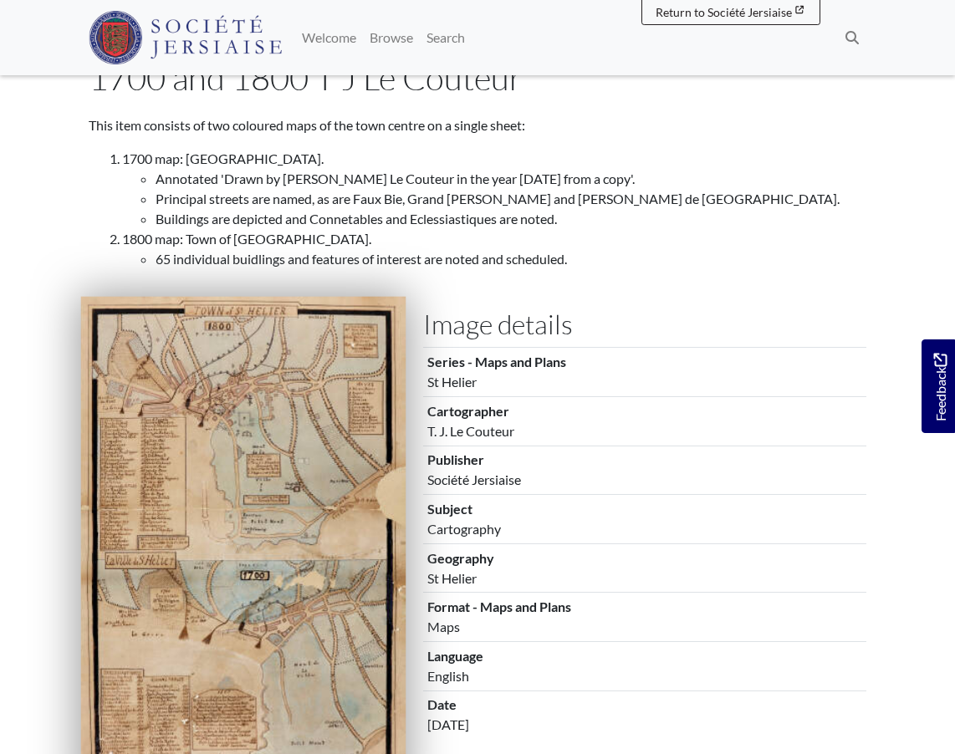
scroll to position [159, 0]
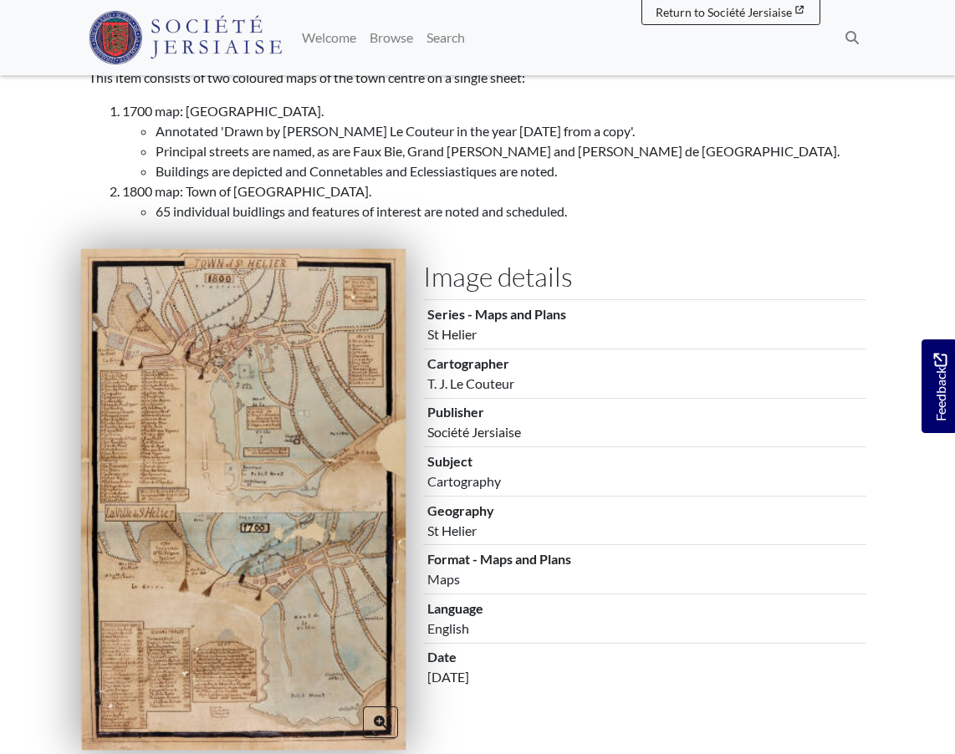
click at [280, 469] on img at bounding box center [243, 500] width 325 height 502
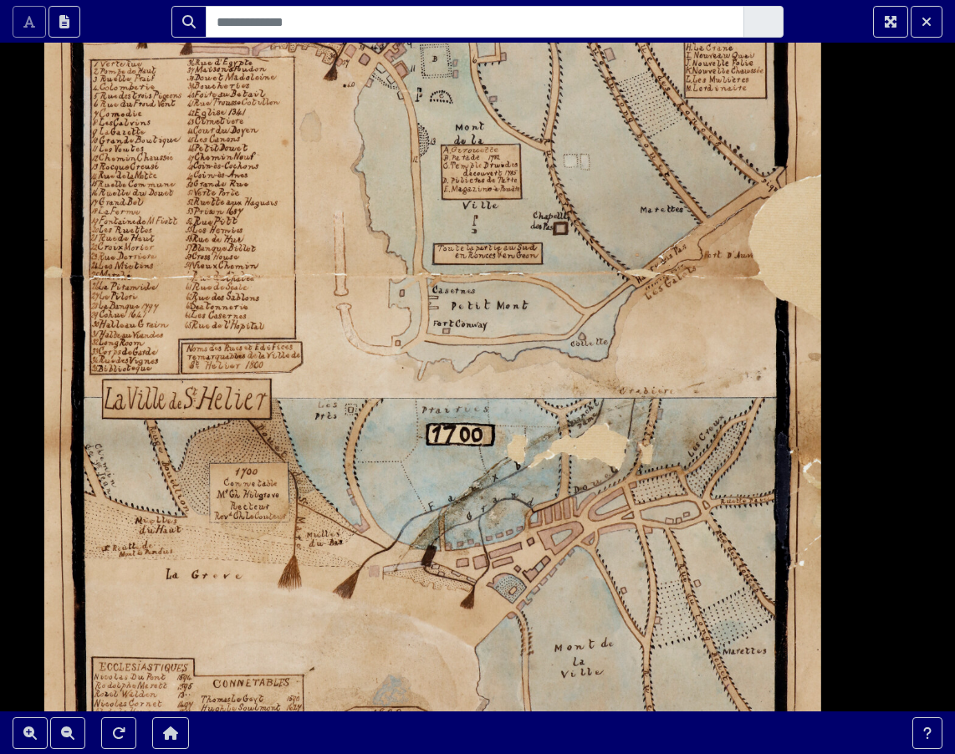
drag, startPoint x: 560, startPoint y: 359, endPoint x: 560, endPoint y: 236, distance: 122.9
click at [560, 236] on div at bounding box center [477, 377] width 955 height 754
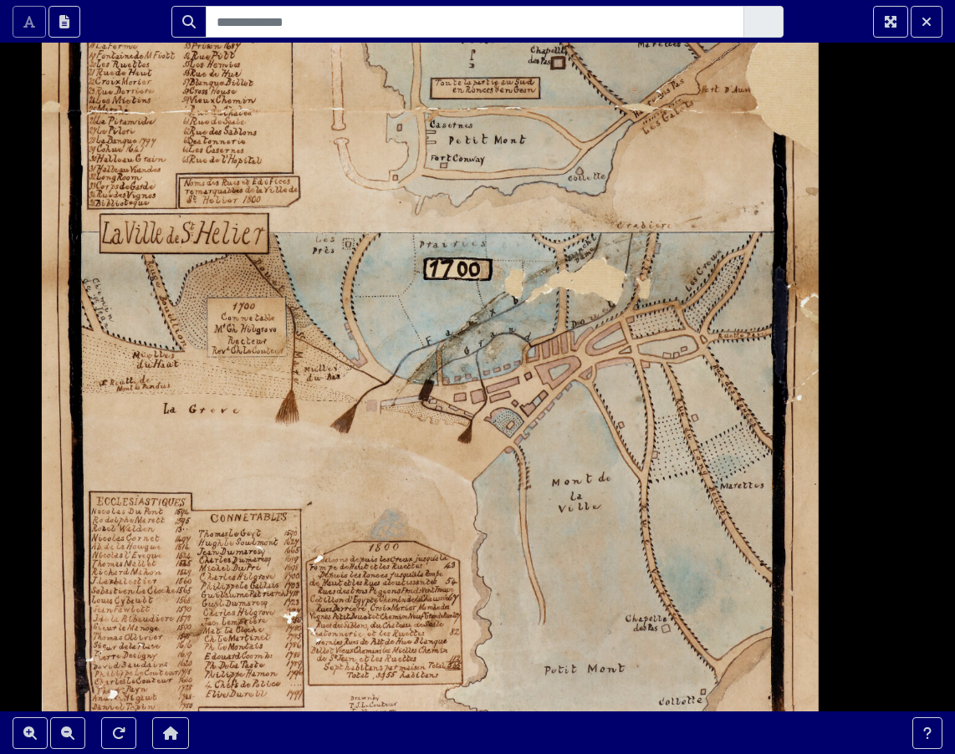
drag, startPoint x: 609, startPoint y: 473, endPoint x: 616, endPoint y: 286, distance: 187.5
click at [616, 286] on div at bounding box center [477, 377] width 955 height 754
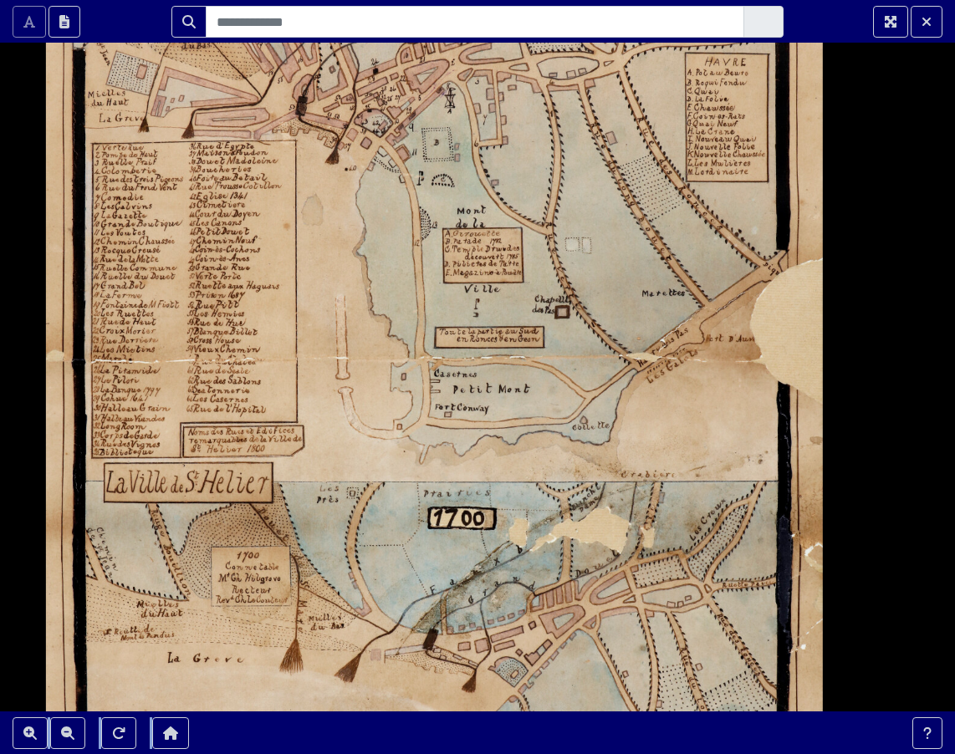
drag, startPoint x: 601, startPoint y: 427, endPoint x: 592, endPoint y: 714, distance: 287.8
click at [593, 714] on section "Scroll the mousewheel to zoom" at bounding box center [477, 377] width 955 height 754
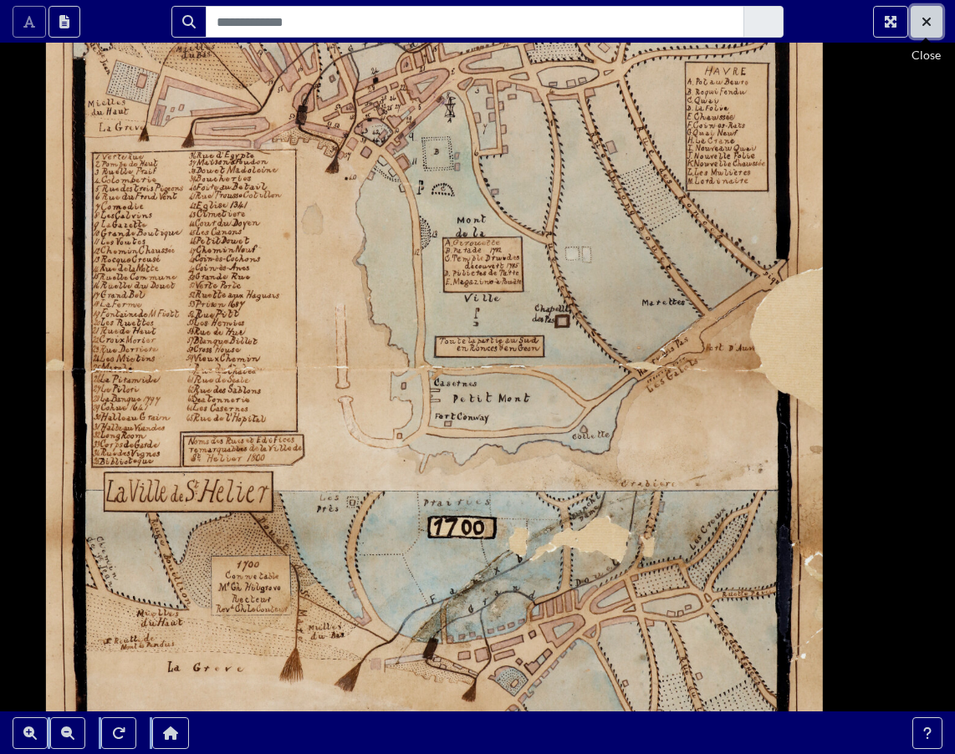
click at [925, 13] on button "Exit Fullscreen" at bounding box center [927, 22] width 32 height 32
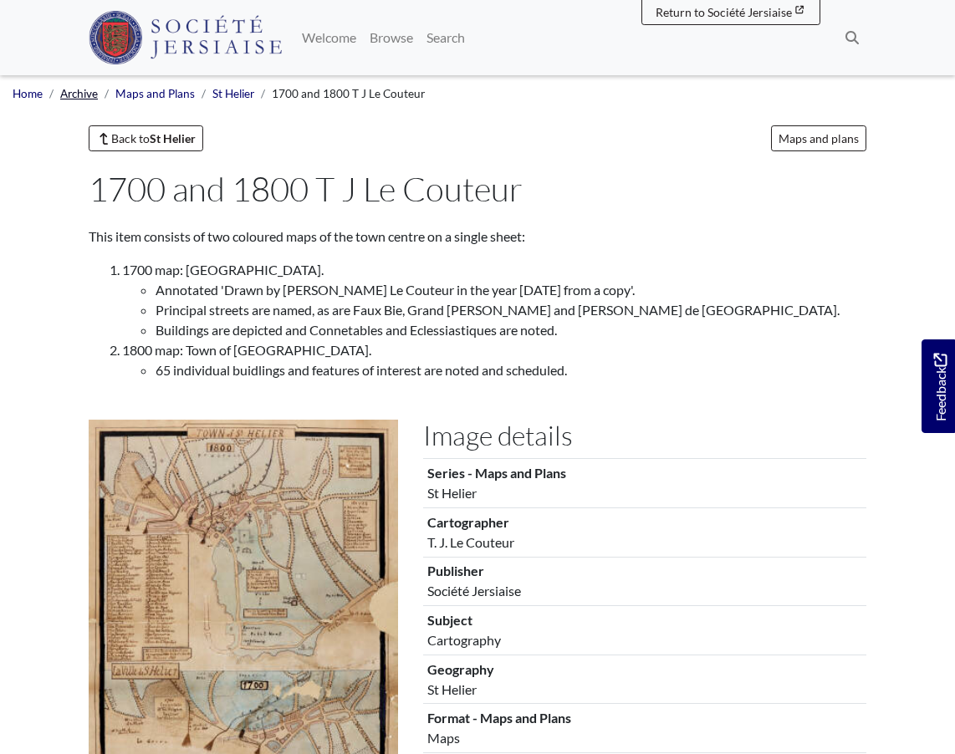
click at [81, 97] on link "Archive" at bounding box center [79, 93] width 38 height 13
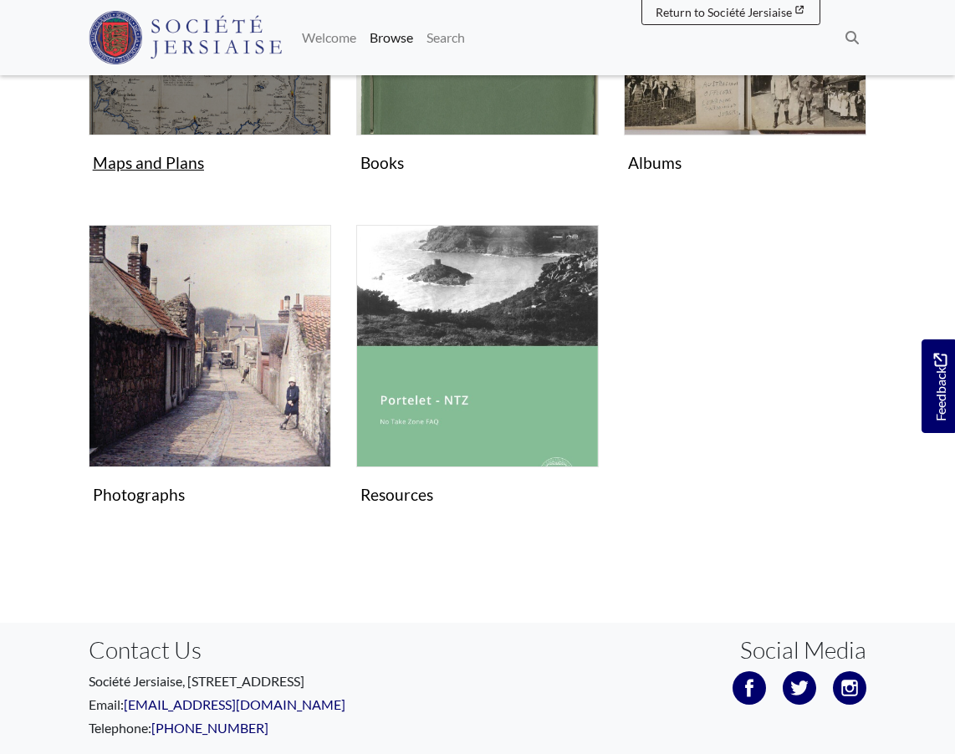
scroll to position [845, 0]
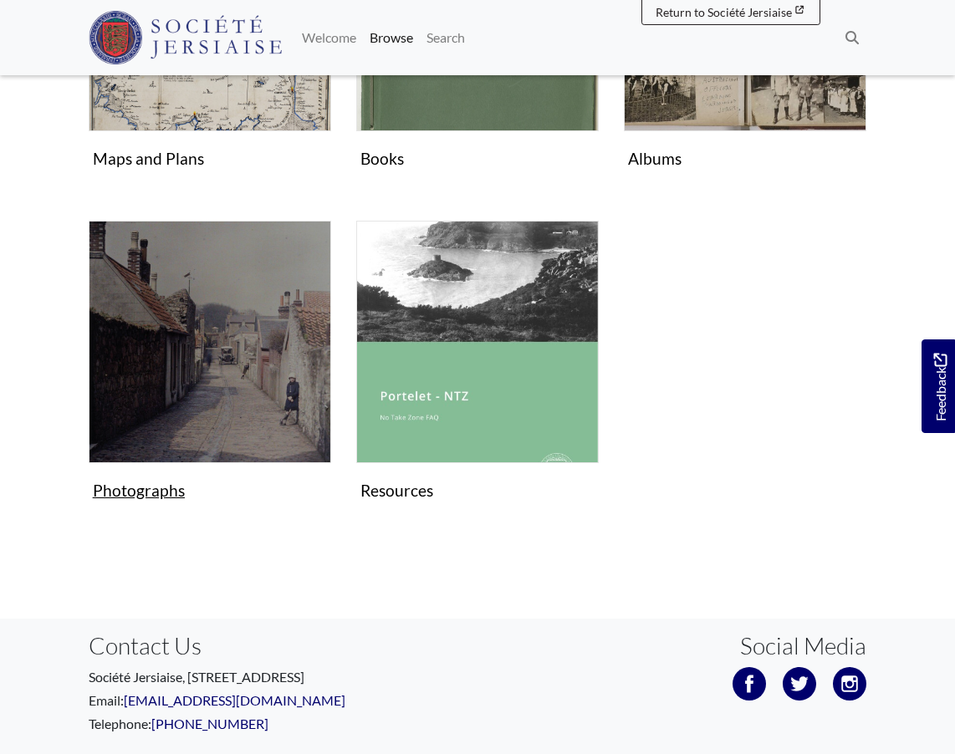
click at [232, 332] on img "Subcollection" at bounding box center [210, 342] width 243 height 243
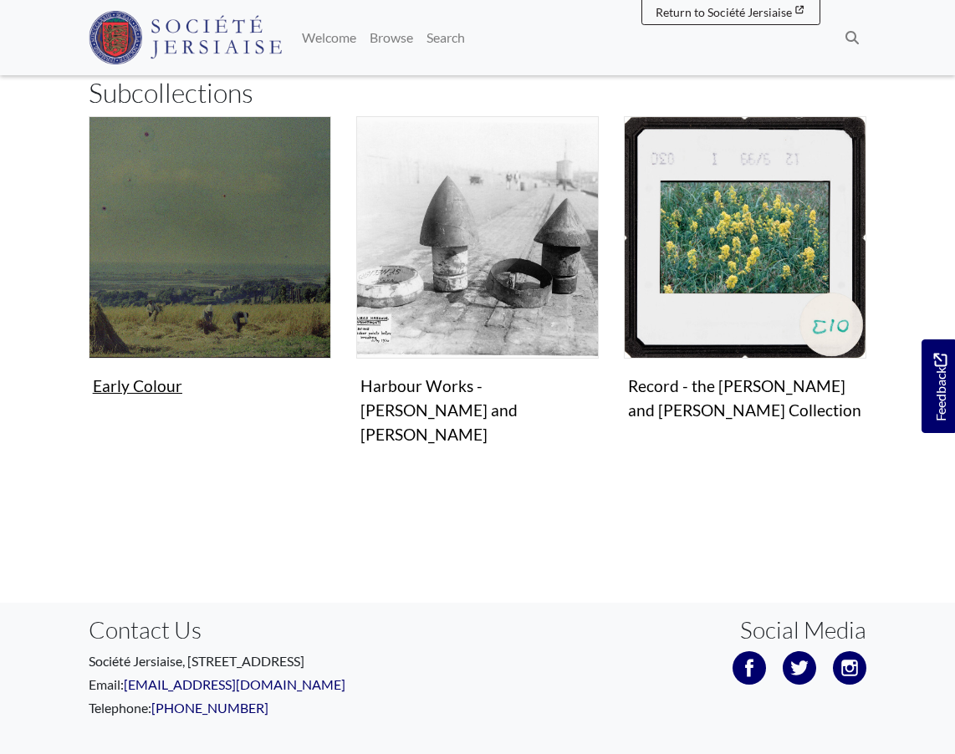
scroll to position [387, 0]
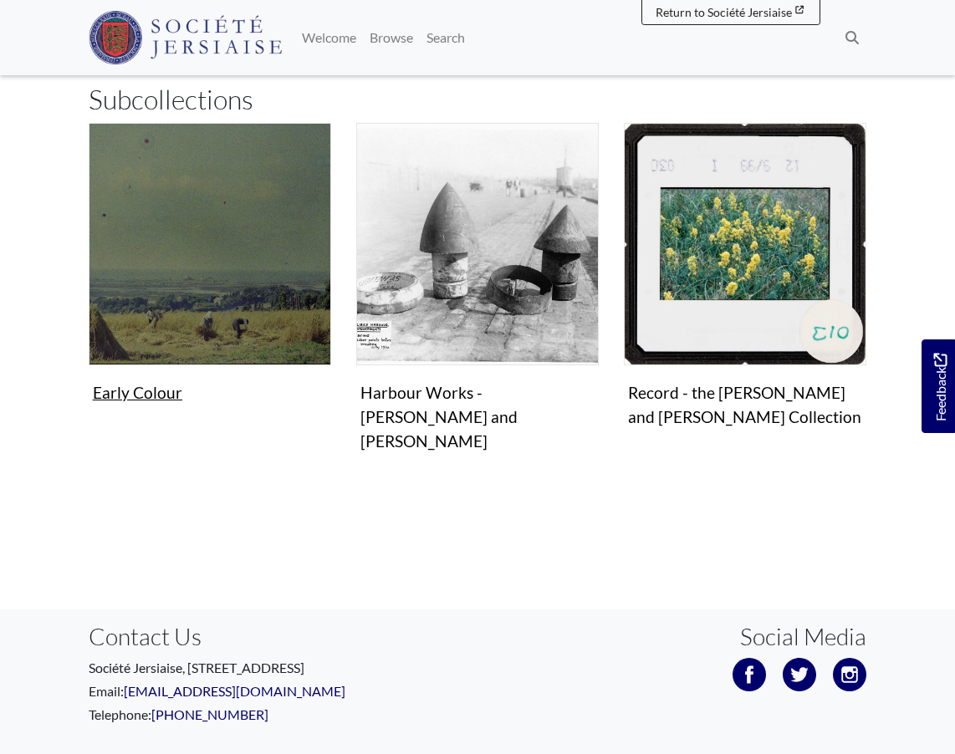
click at [238, 274] on img "Subcollection" at bounding box center [210, 244] width 243 height 243
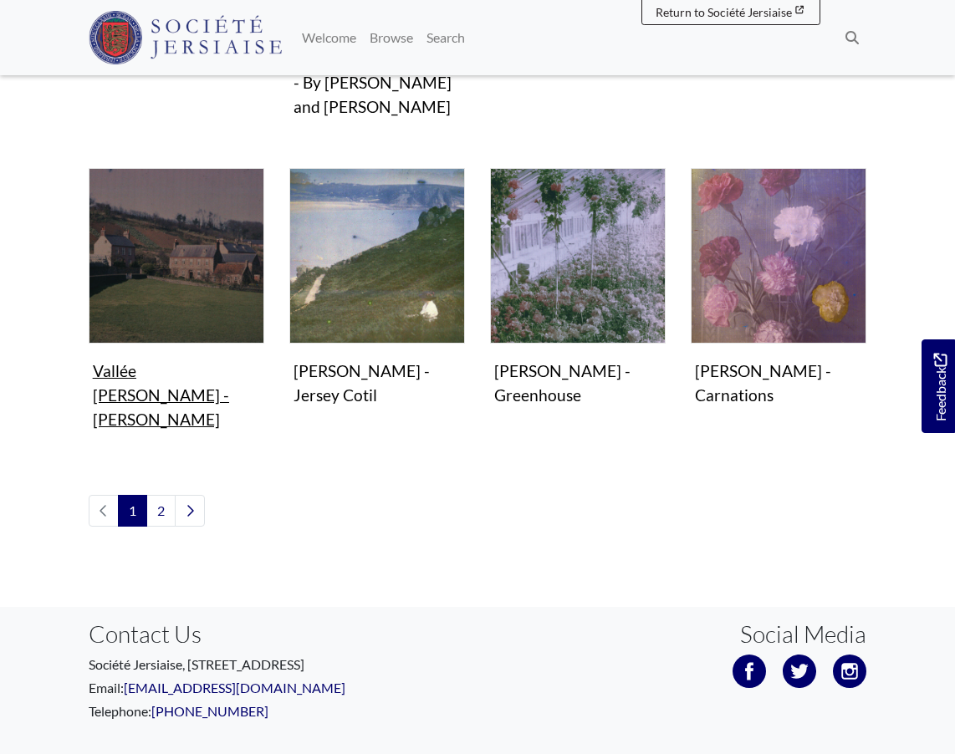
scroll to position [913, 0]
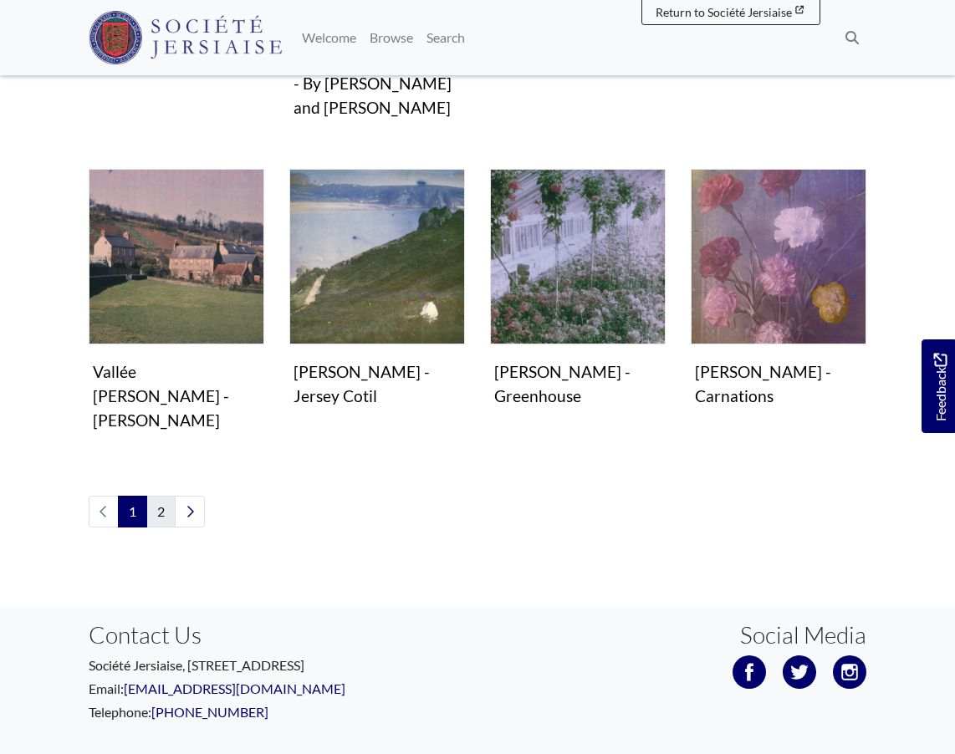
click at [161, 496] on link "2" at bounding box center [160, 512] width 29 height 32
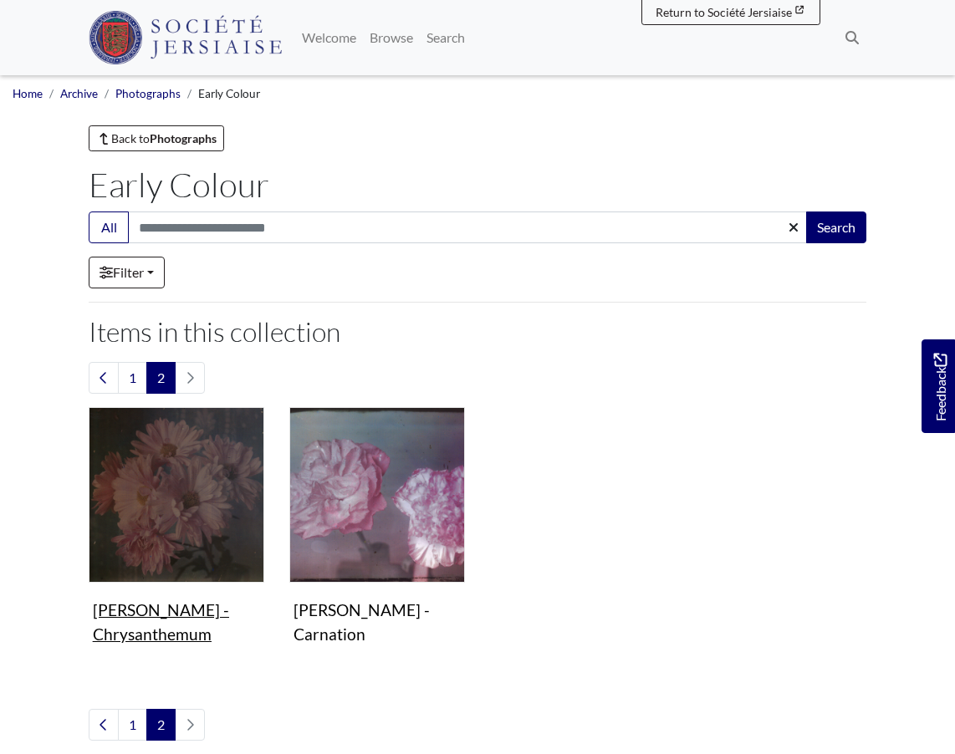
click at [184, 489] on img "Items in this Collection" at bounding box center [177, 495] width 176 height 176
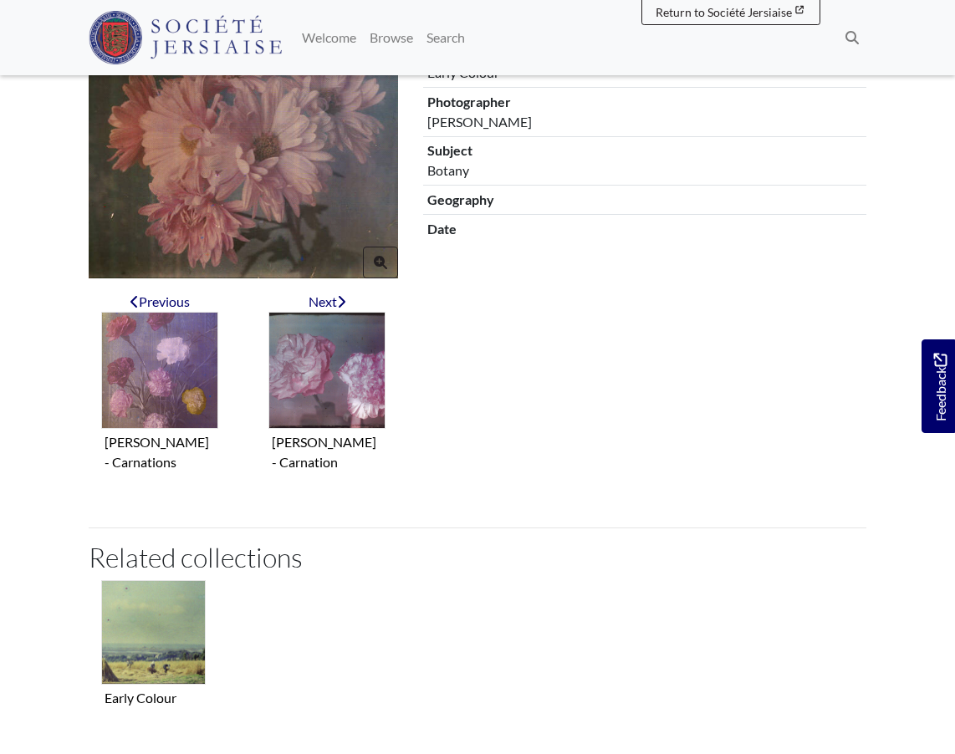
scroll to position [327, 0]
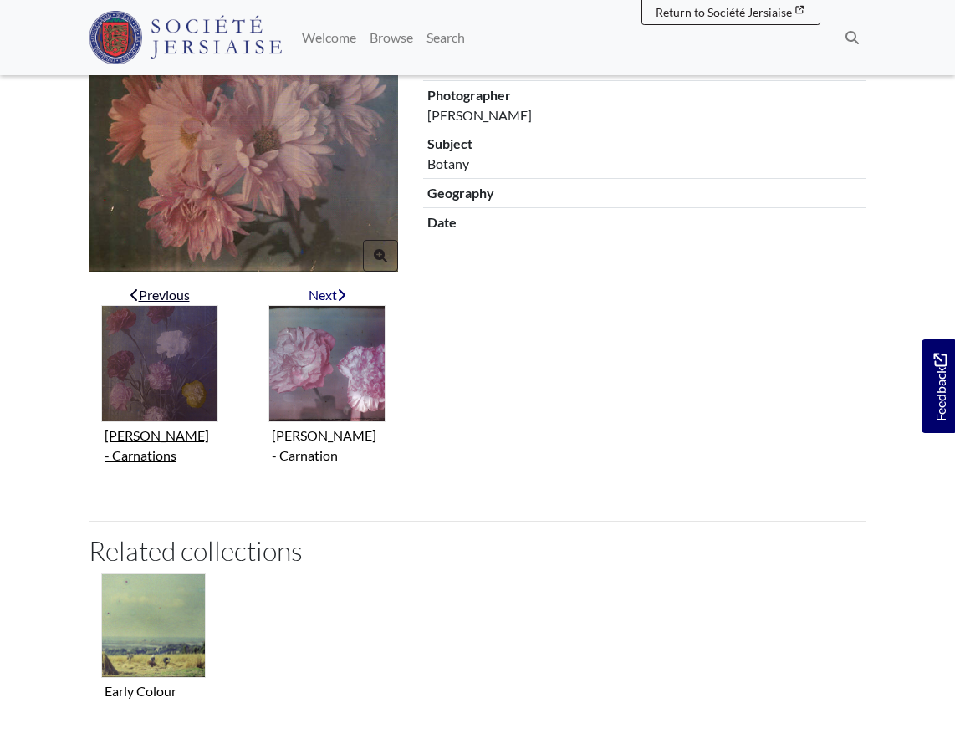
click at [170, 290] on div "Previous" at bounding box center [159, 295] width 117 height 20
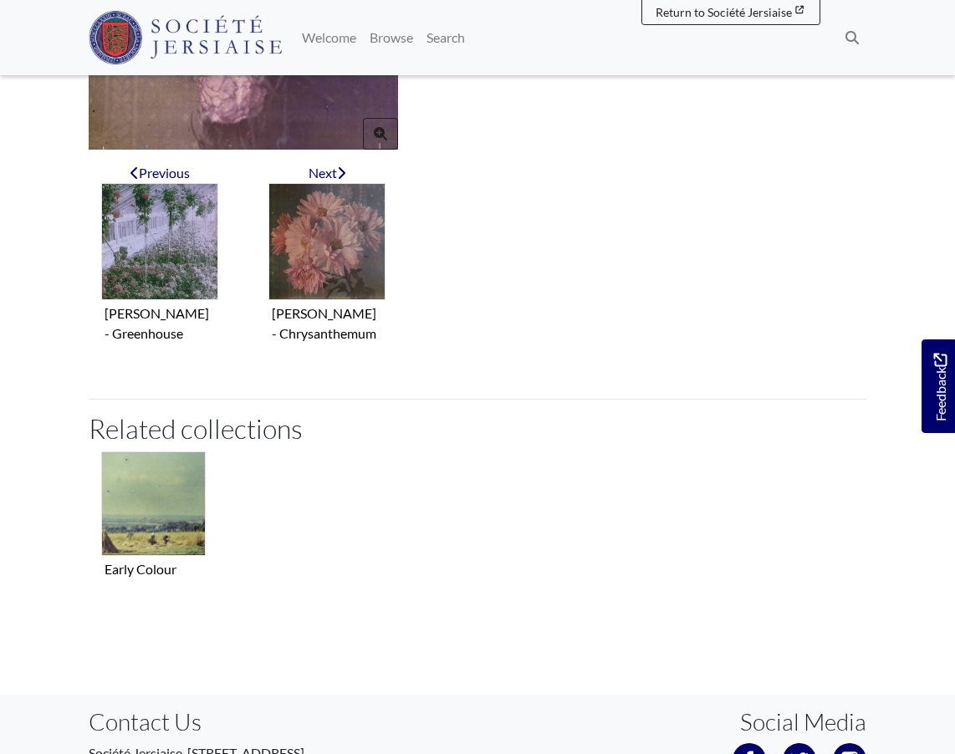
scroll to position [624, 0]
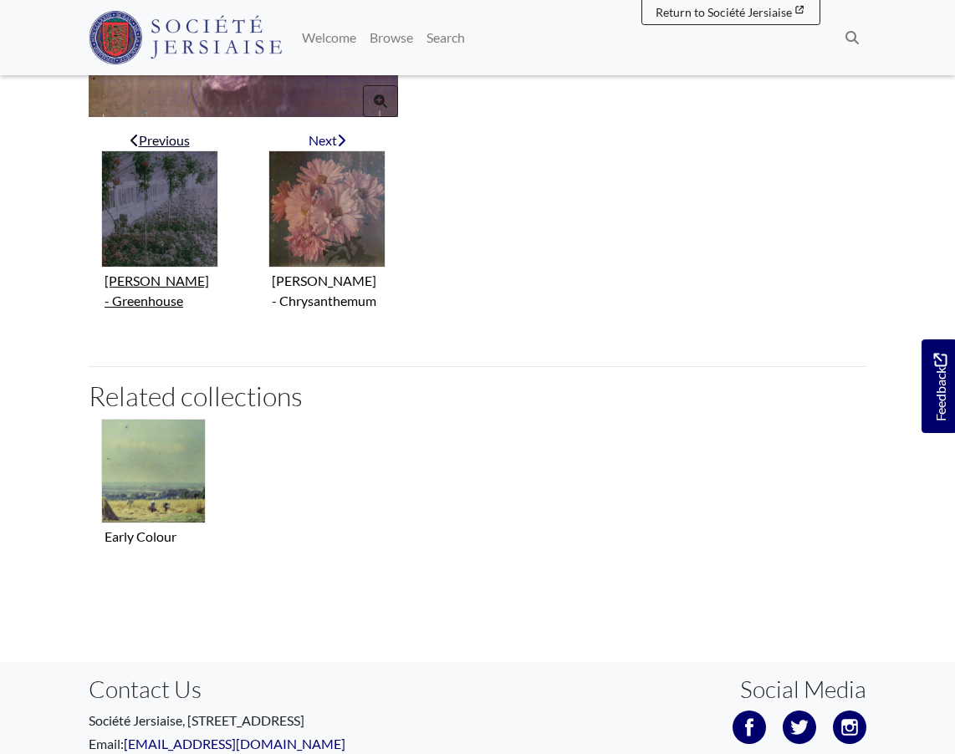
click at [153, 141] on div "Previous" at bounding box center [159, 140] width 117 height 20
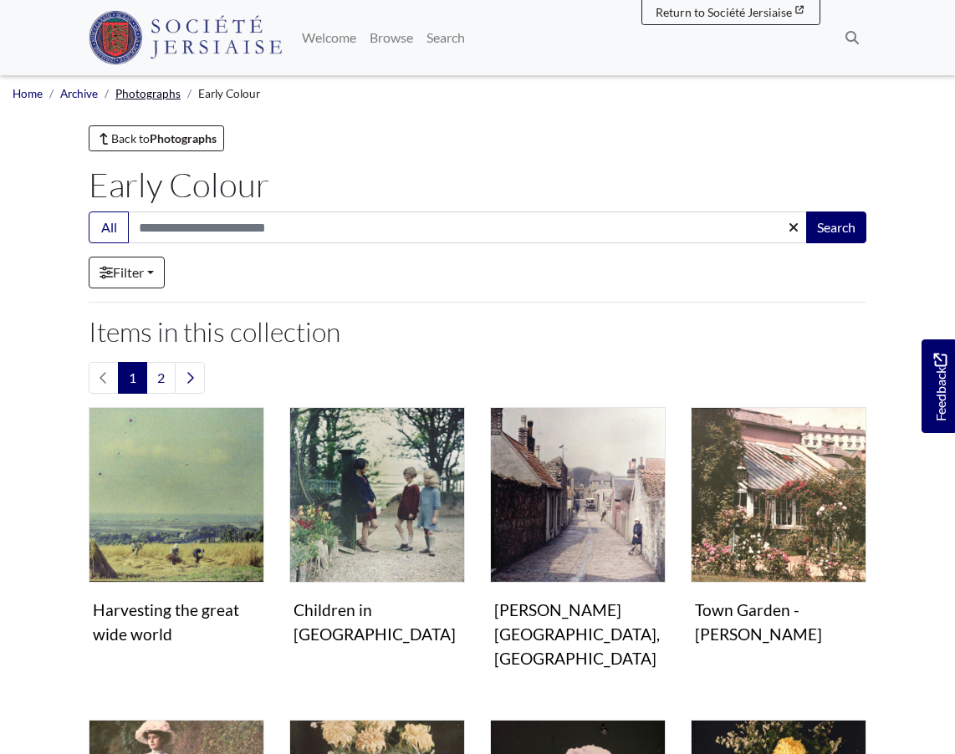
click at [165, 89] on link "Photographs" at bounding box center [147, 93] width 65 height 13
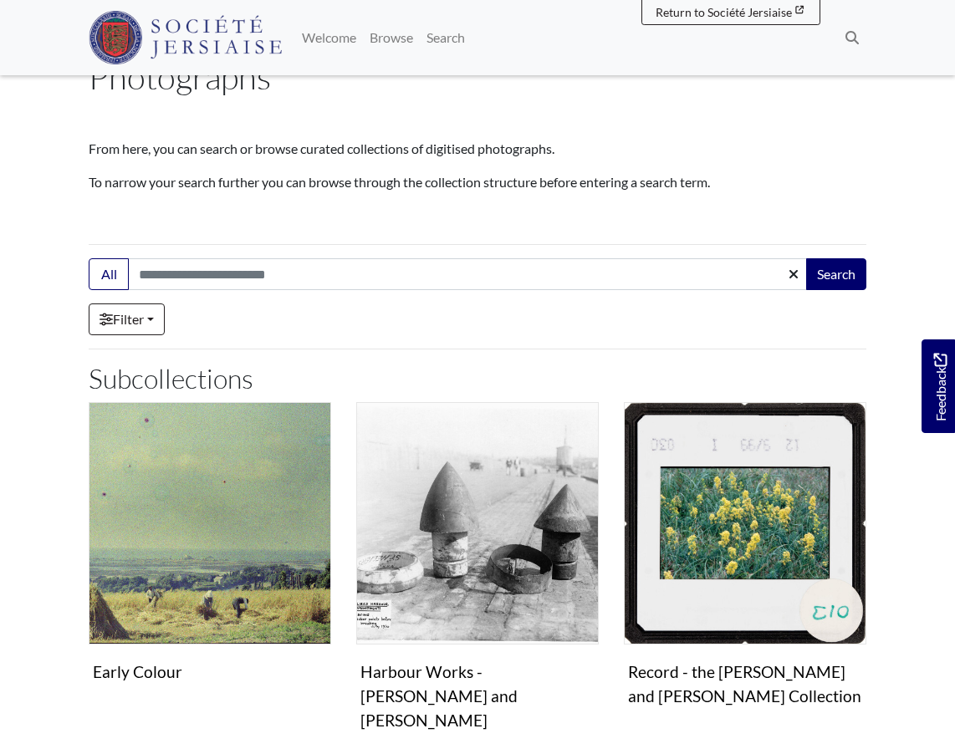
scroll to position [103, 0]
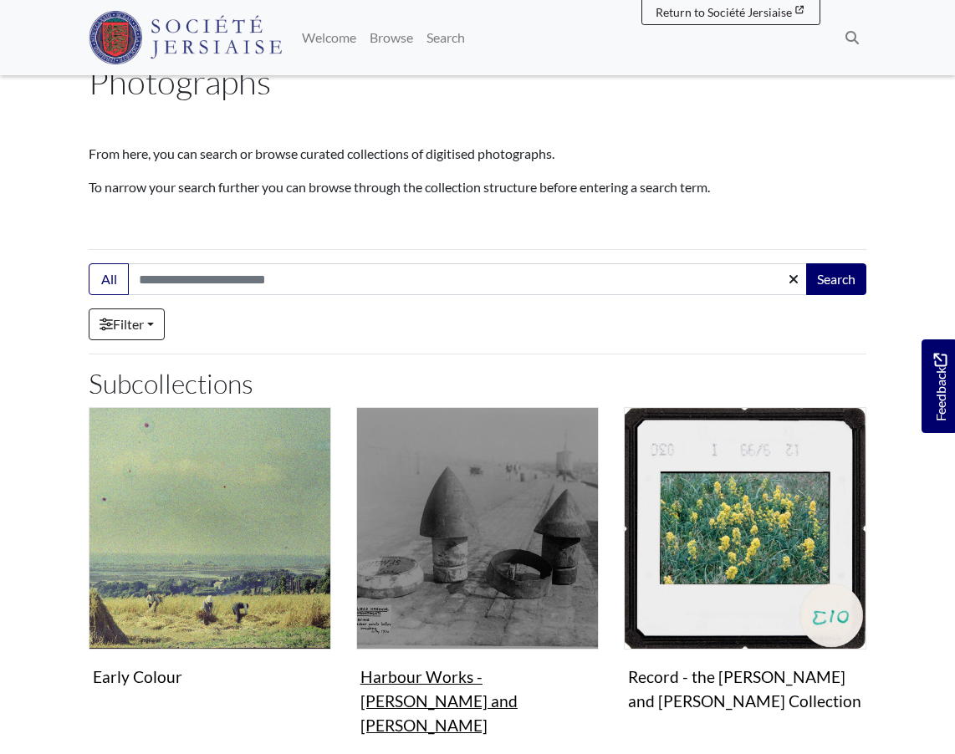
click at [516, 556] on img "Subcollection" at bounding box center [477, 528] width 243 height 243
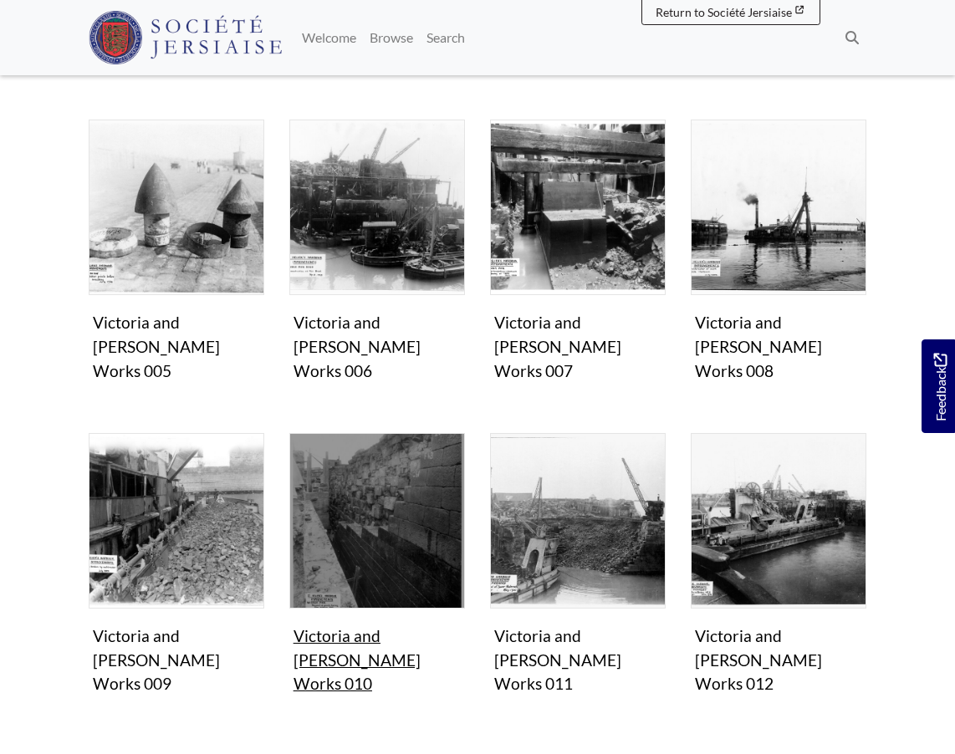
scroll to position [642, 0]
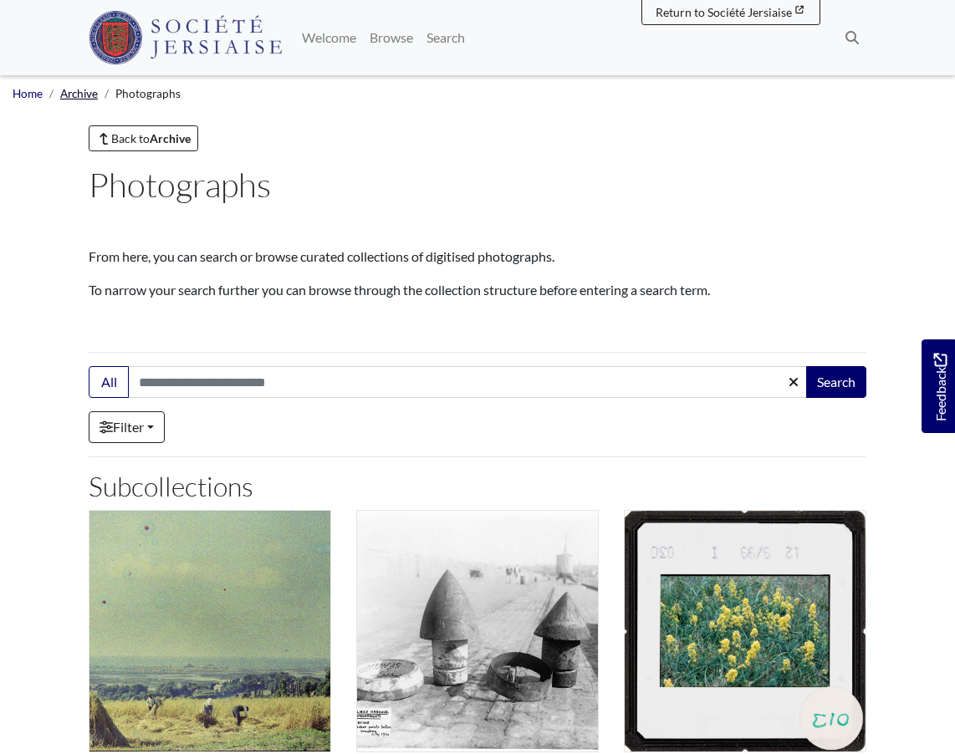
click at [89, 95] on link "Archive" at bounding box center [79, 93] width 38 height 13
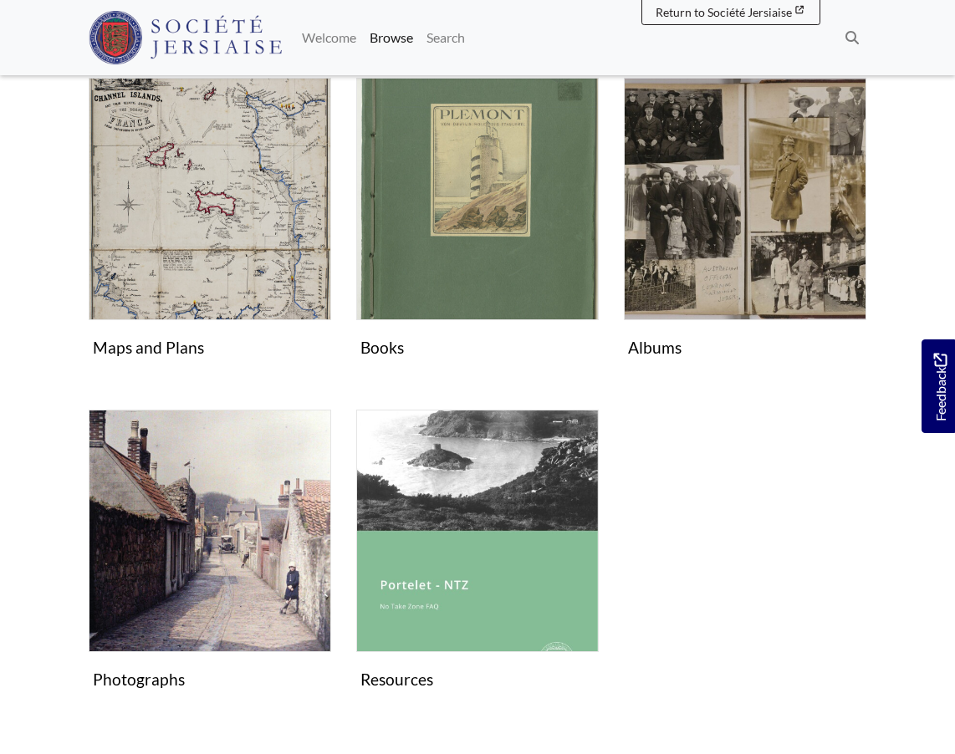
scroll to position [657, 0]
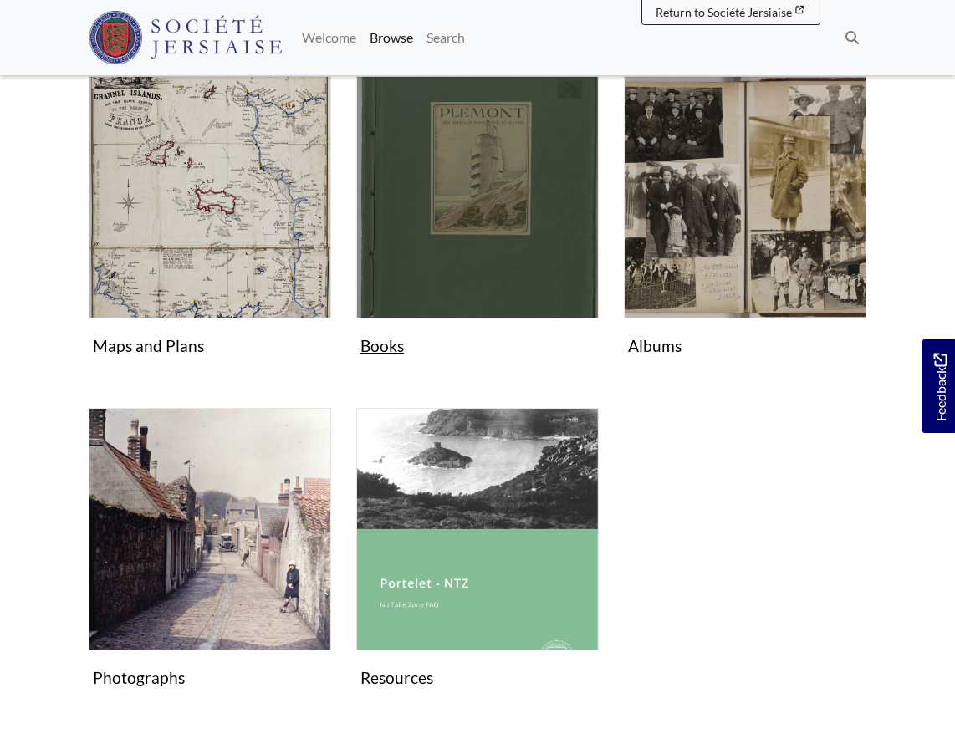
click at [402, 260] on img "Subcollection" at bounding box center [477, 197] width 243 height 243
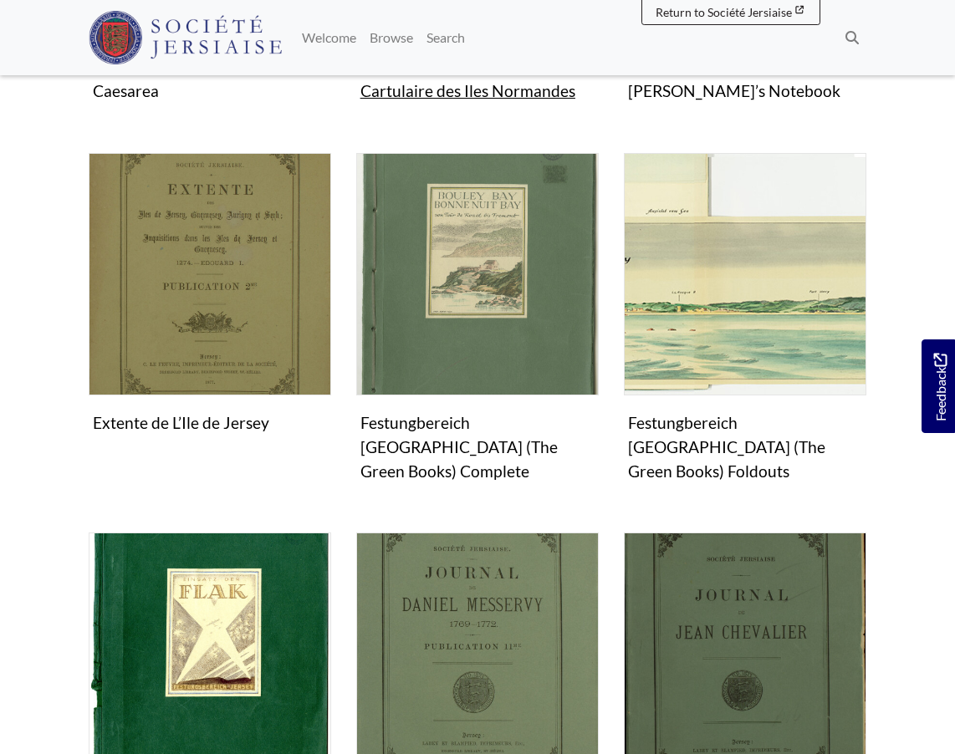
scroll to position [1143, 0]
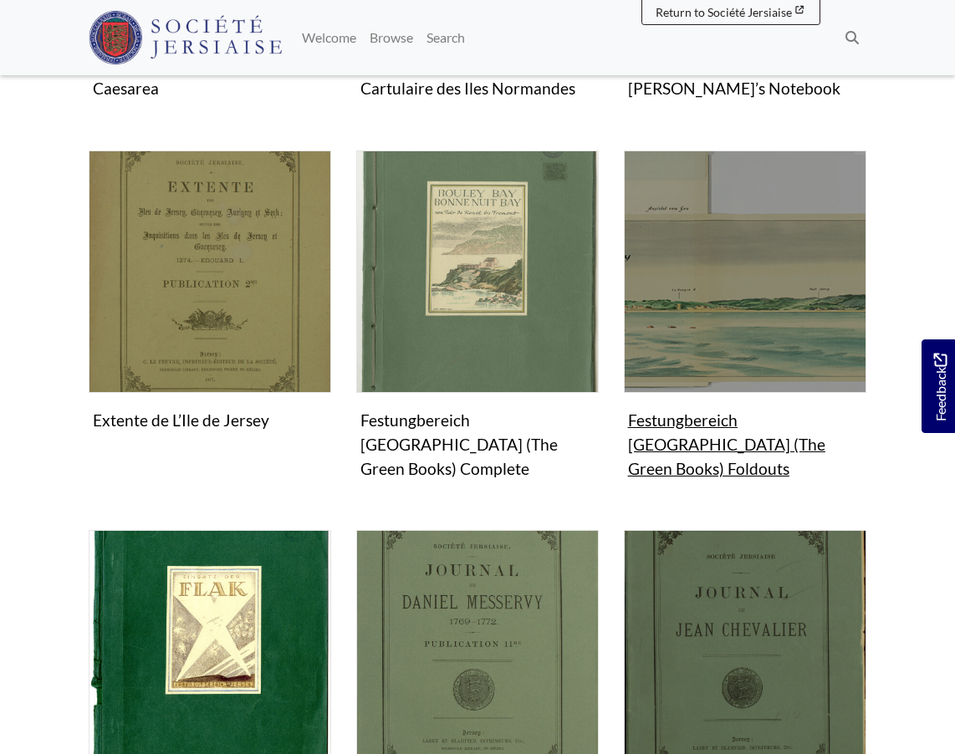
click at [733, 285] on img "Subcollection" at bounding box center [745, 272] width 243 height 243
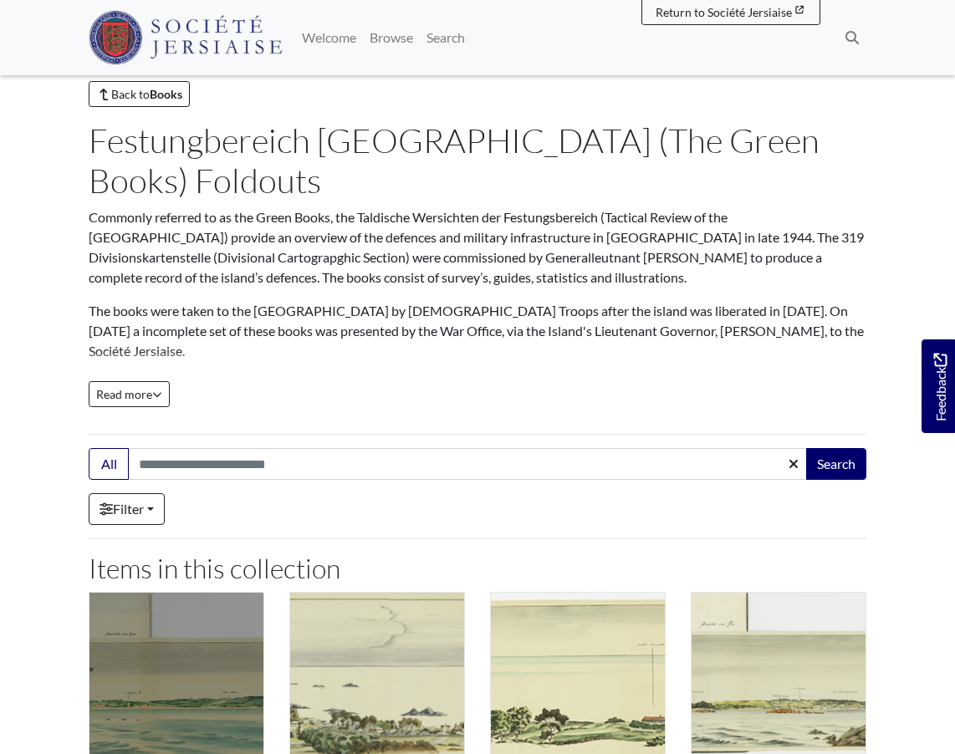
scroll to position [43, 0]
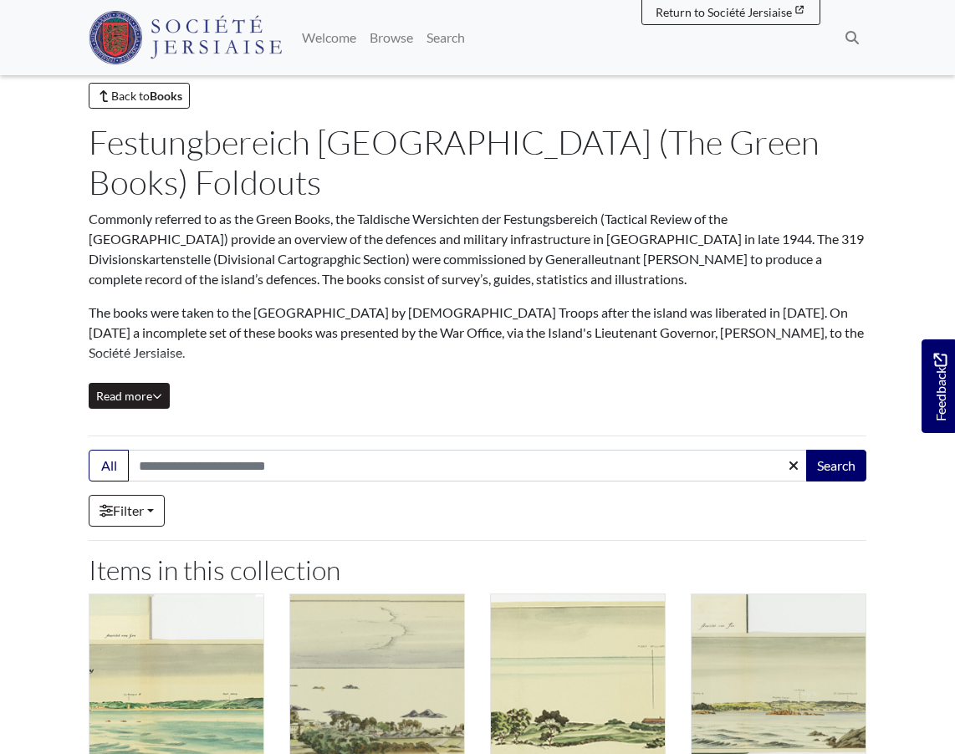
click at [148, 389] on span "Read more" at bounding box center [129, 396] width 66 height 14
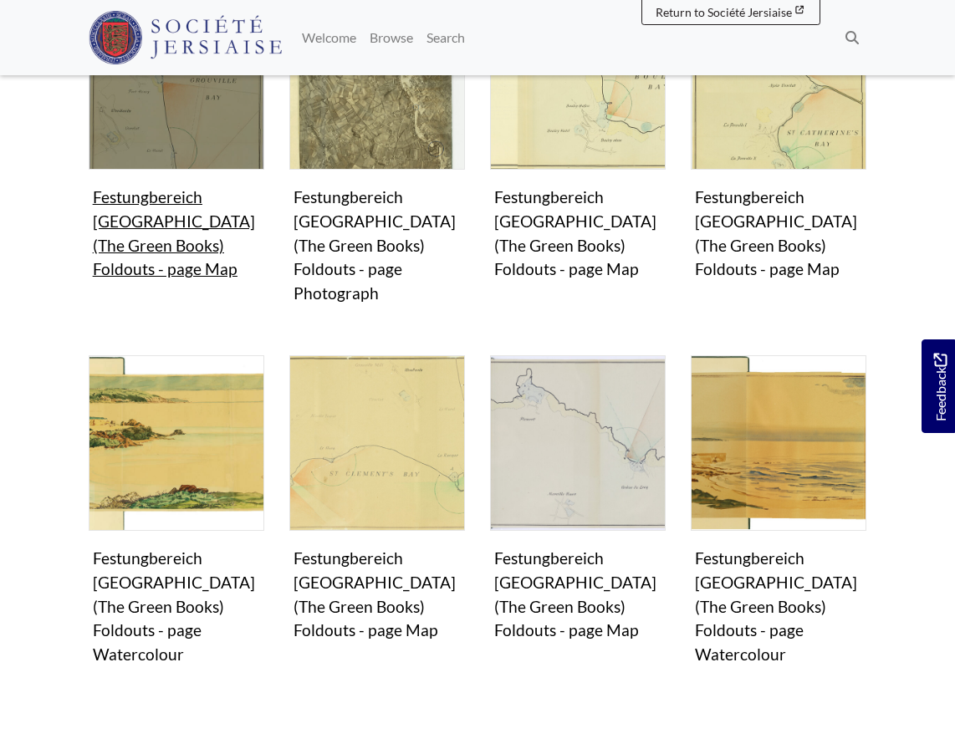
scroll to position [1039, 0]
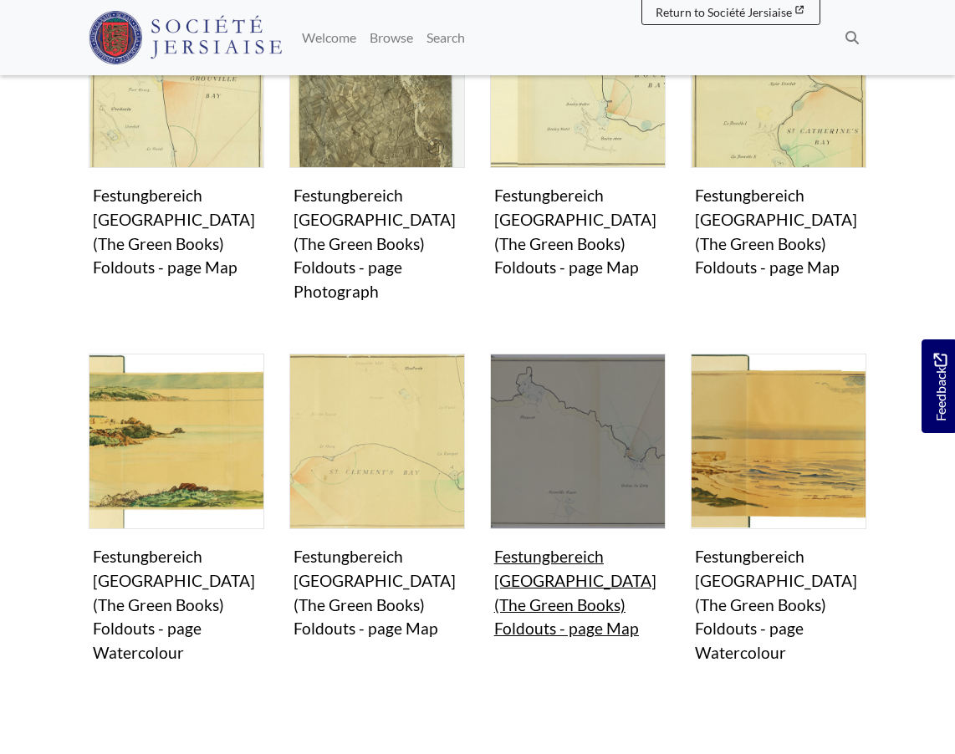
click at [549, 363] on img "Items in this Collection" at bounding box center [578, 442] width 176 height 176
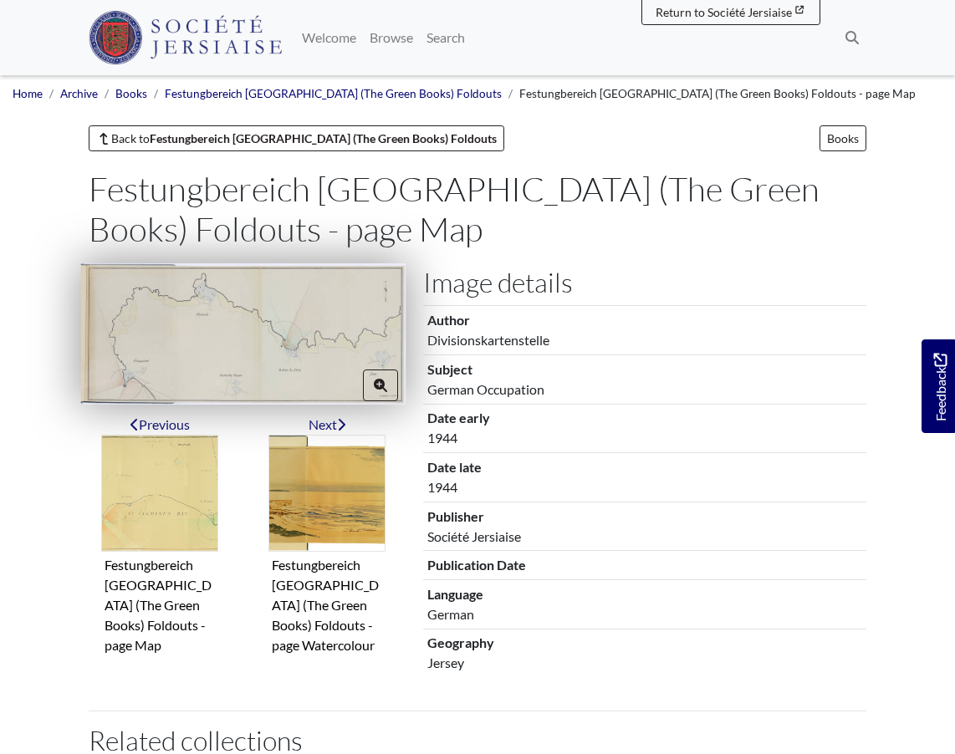
click at [321, 338] on img at bounding box center [243, 333] width 325 height 141
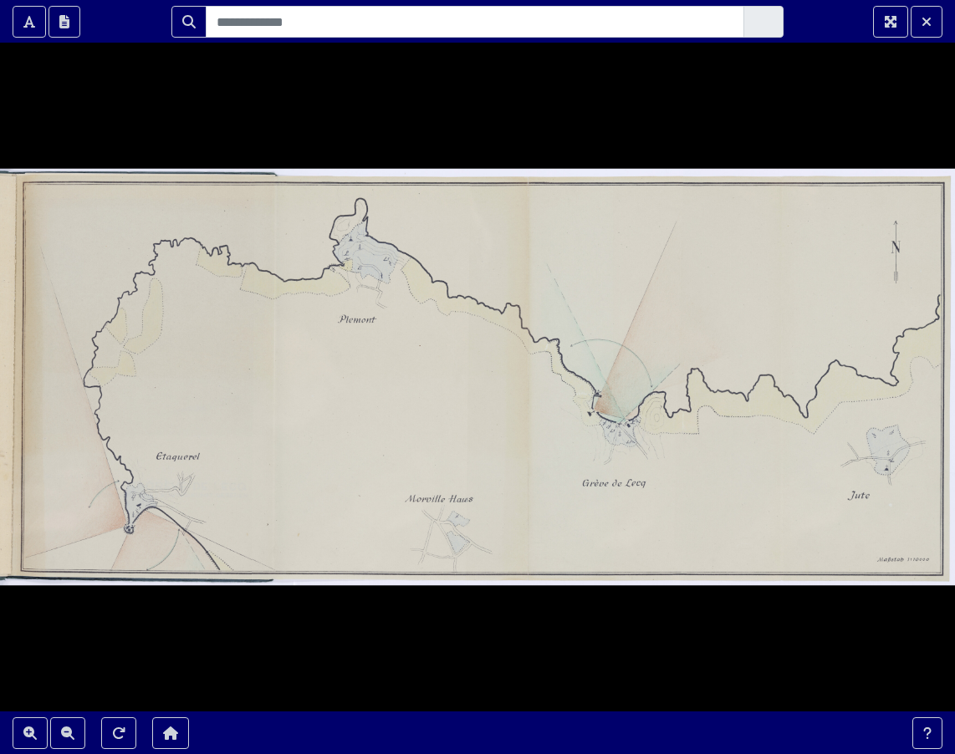
click at [936, 363] on div at bounding box center [477, 377] width 955 height 754
drag, startPoint x: 932, startPoint y: 364, endPoint x: 473, endPoint y: 432, distance: 463.4
click at [473, 432] on div at bounding box center [477, 377] width 955 height 754
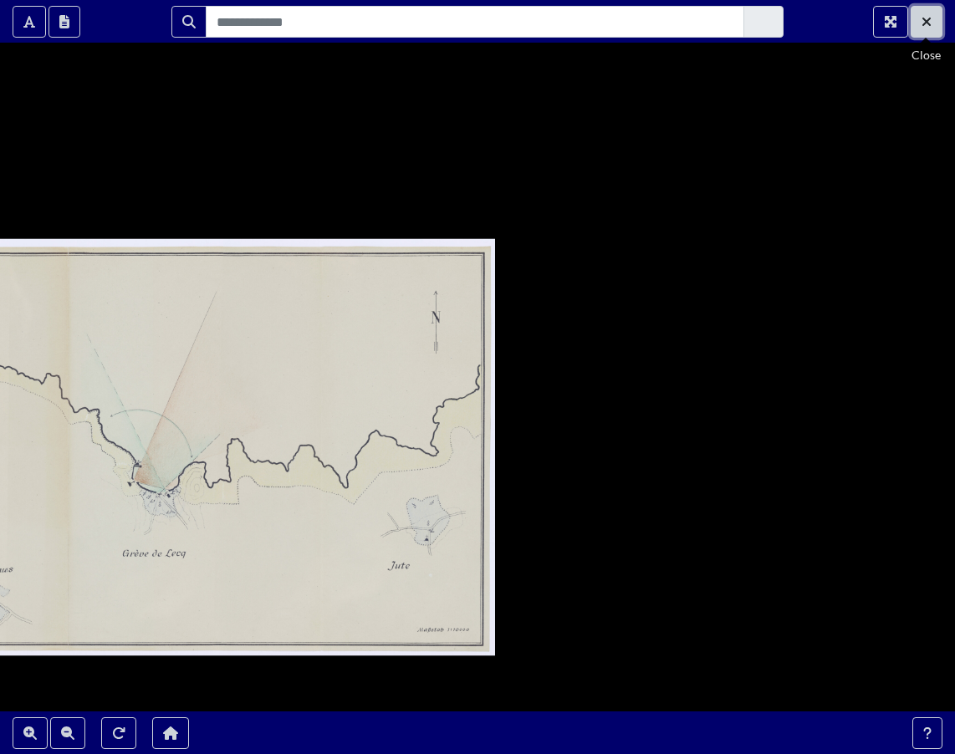
click at [925, 18] on icon "Exit Fullscreen" at bounding box center [927, 21] width 10 height 13
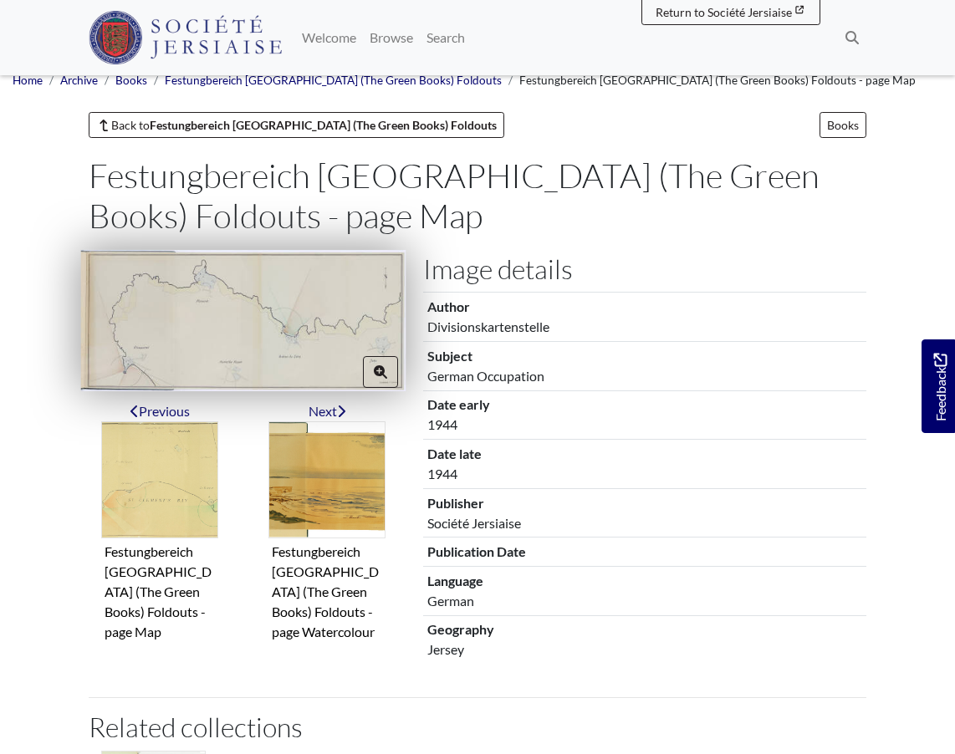
scroll to position [14, 0]
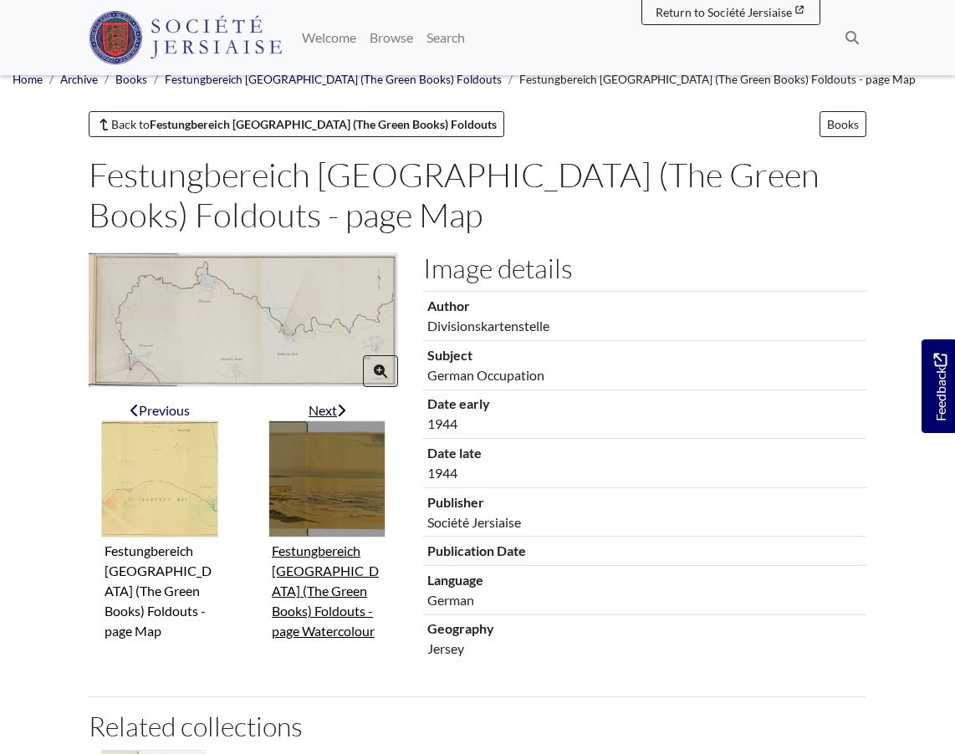
click at [367, 465] on img "Next item" at bounding box center [326, 479] width 117 height 117
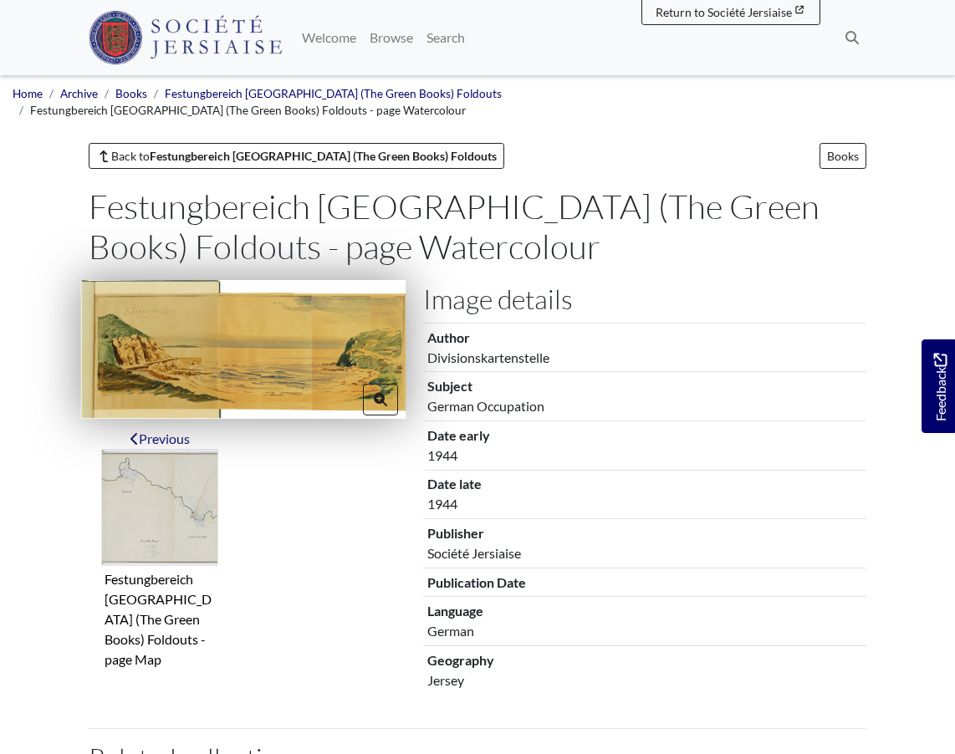
click at [294, 332] on img at bounding box center [243, 349] width 325 height 138
